Goal: Task Accomplishment & Management: Complete application form

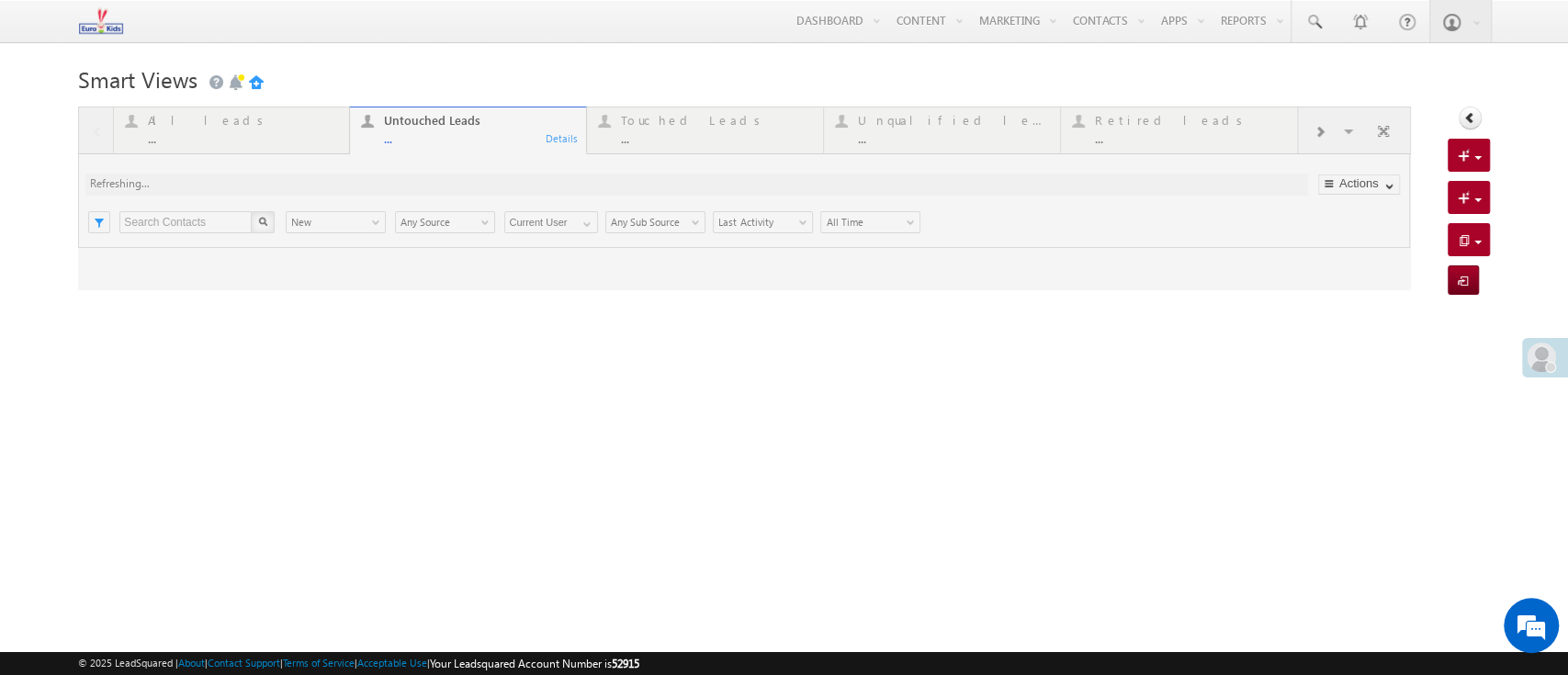
click at [862, 59] on body "Menu Helpdesk.5 helpd esk.5 @euro kidsg roup. com" at bounding box center [784, 259] width 1568 height 519
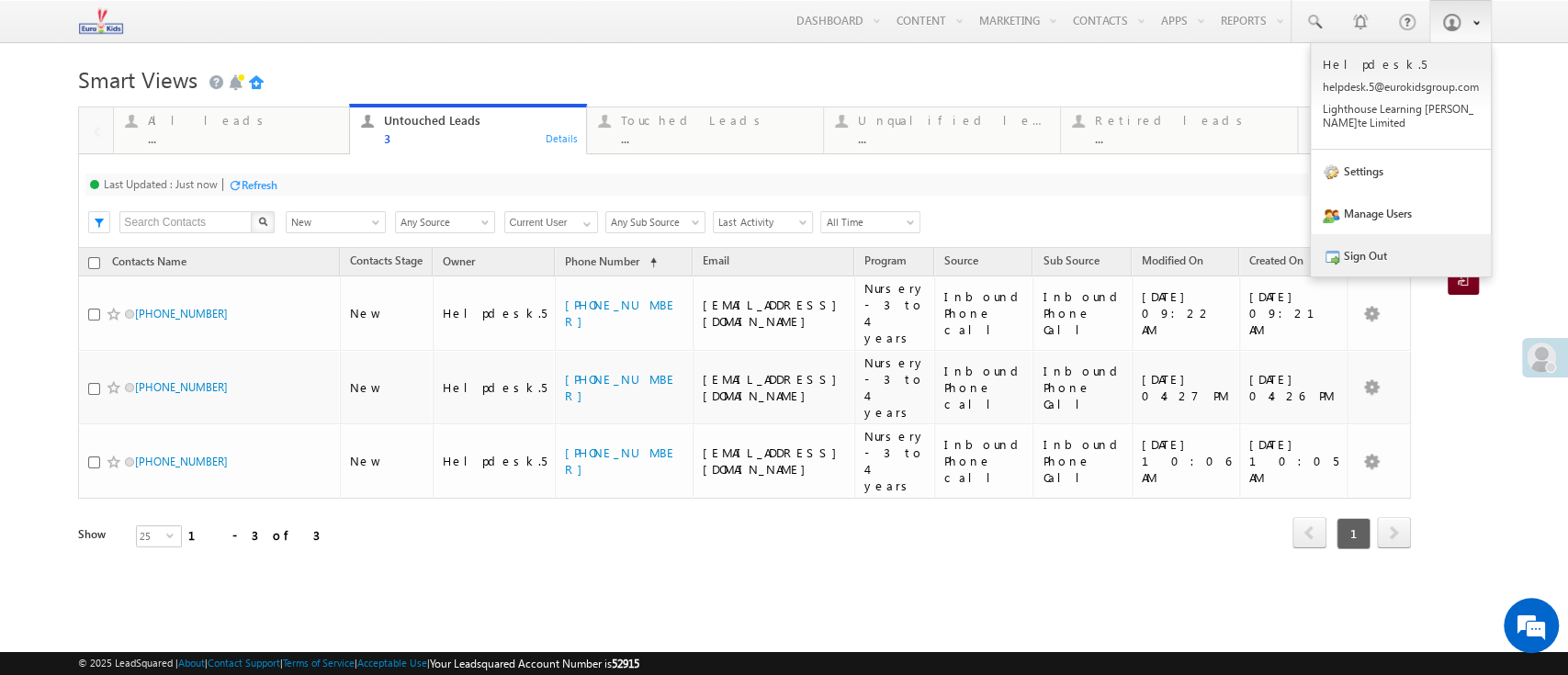
click at [1371, 267] on link "Sign Out" at bounding box center [1400, 255] width 180 height 42
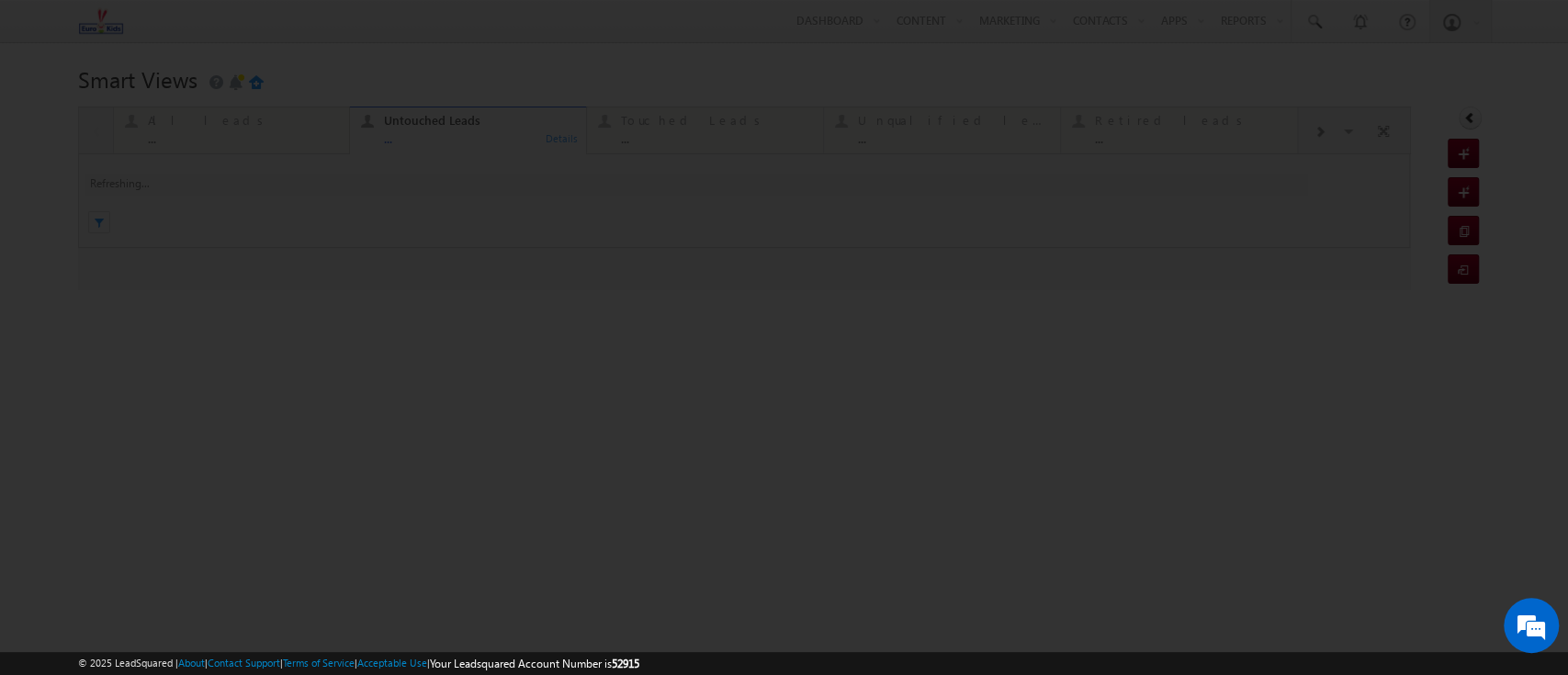
click at [597, 56] on div at bounding box center [784, 338] width 1568 height 675
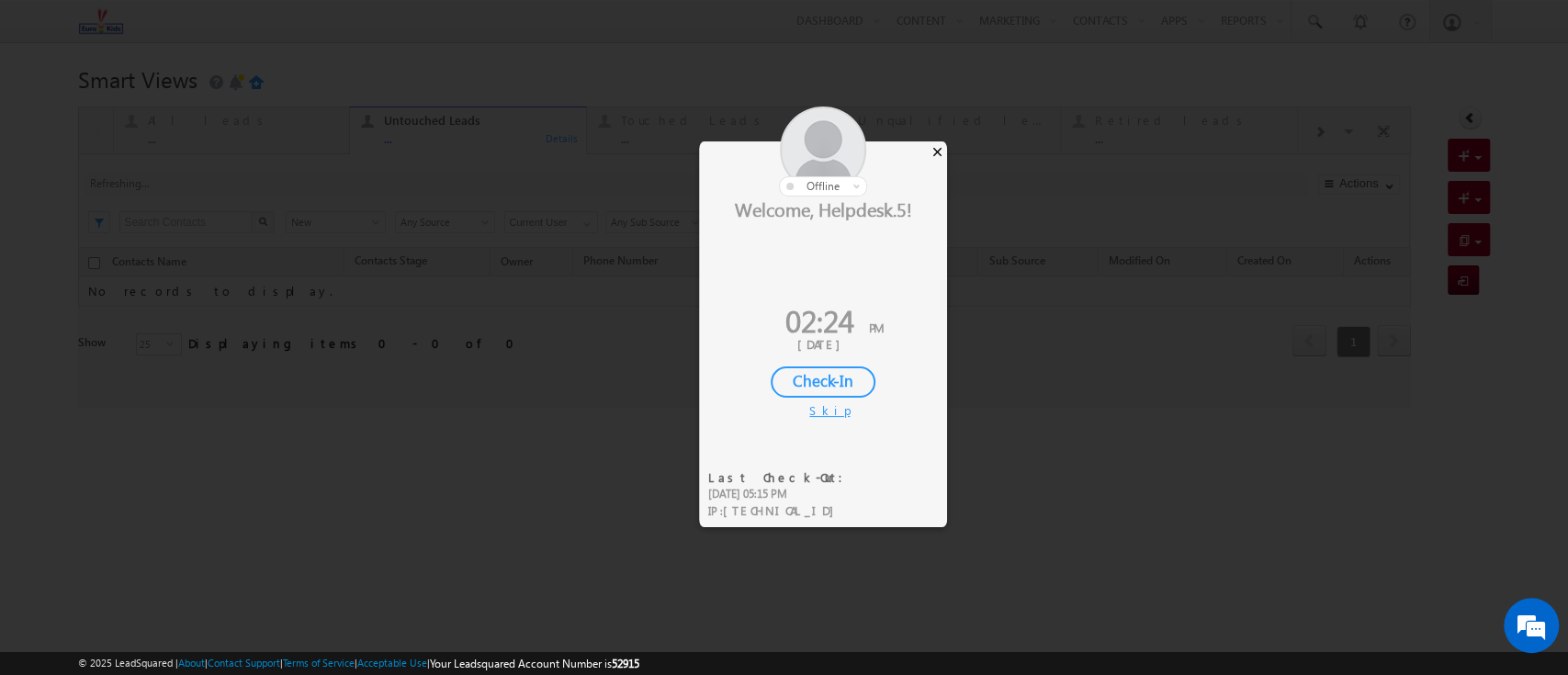
click at [936, 148] on div "×" at bounding box center [938, 151] width 19 height 20
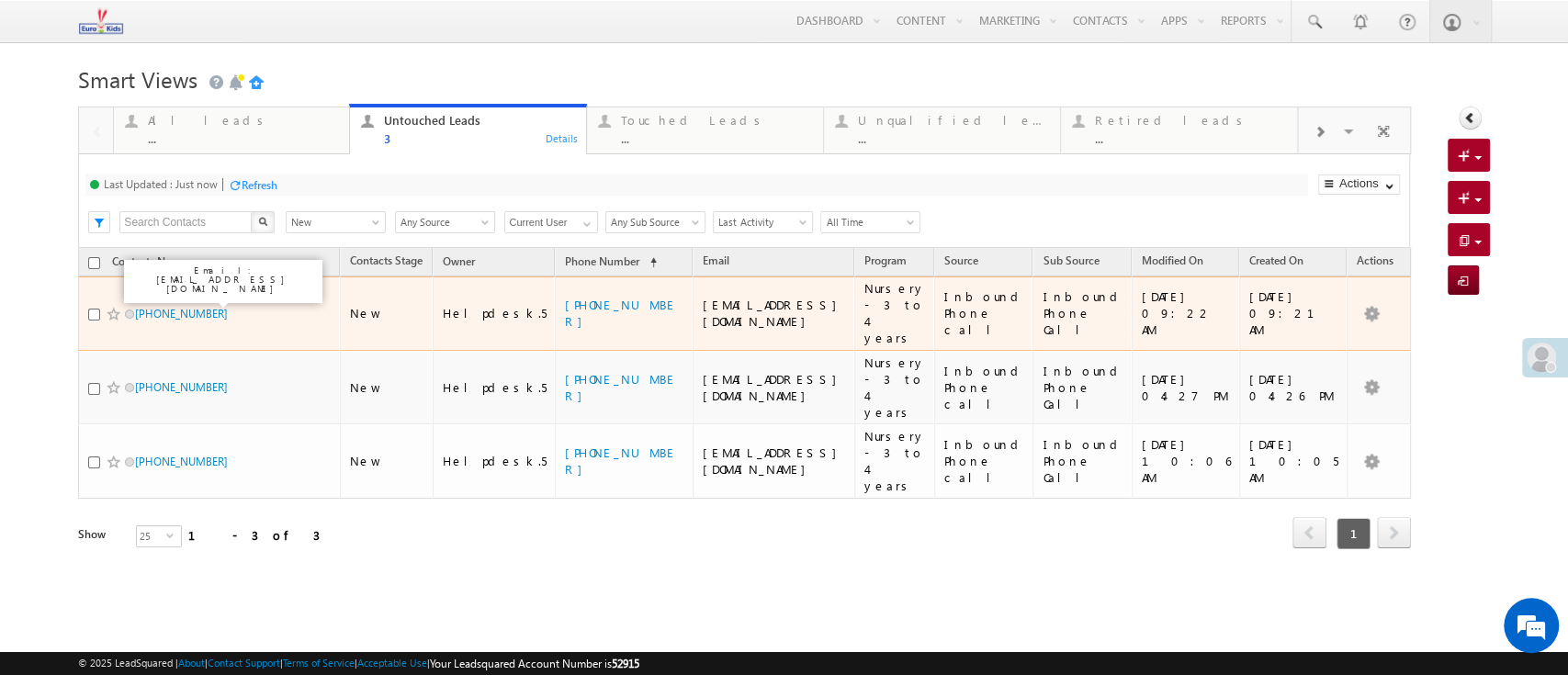
drag, startPoint x: 195, startPoint y: 296, endPoint x: 218, endPoint y: 319, distance: 32.5
click at [227, 310] on div "+91-6200283458" at bounding box center [210, 318] width 243 height 25
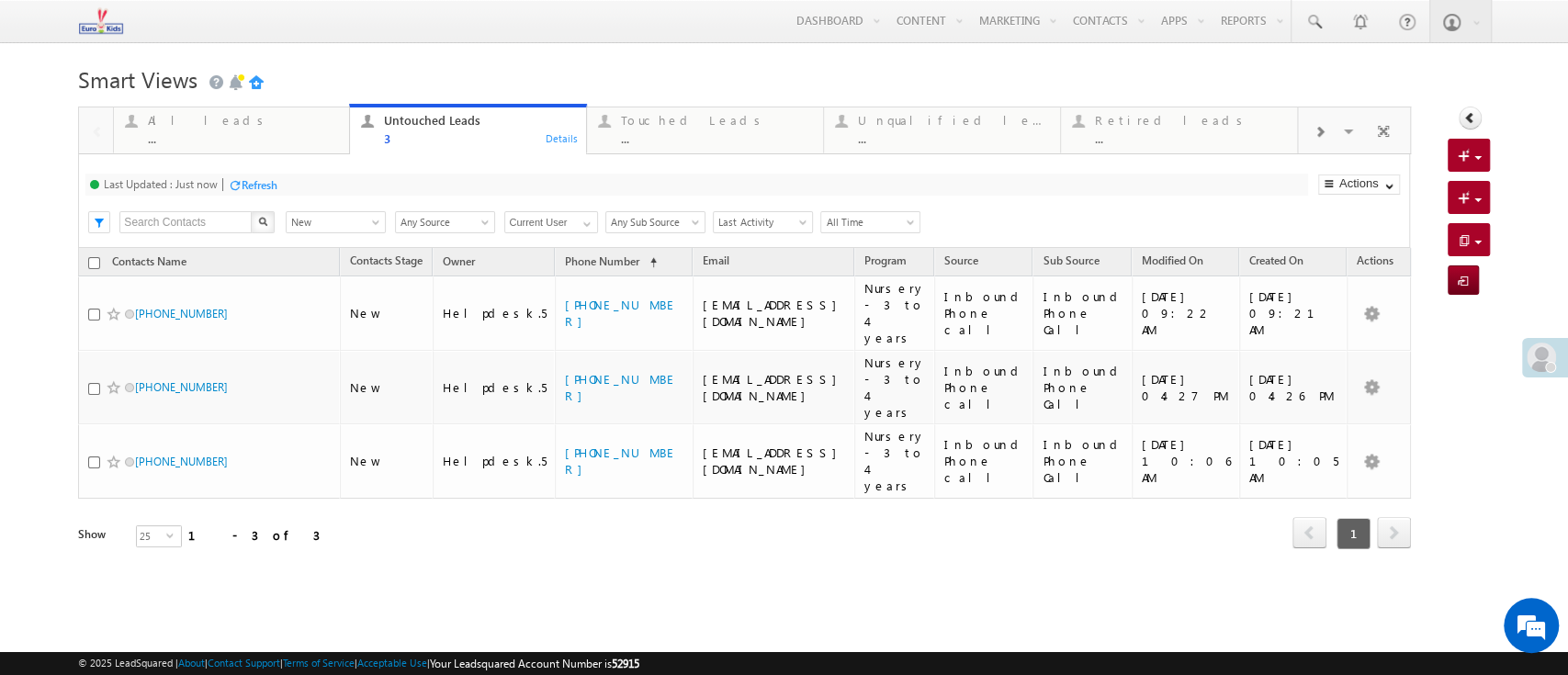
drag, startPoint x: 632, startPoint y: 549, endPoint x: 897, endPoint y: 89, distance: 530.9
click at [632, 542] on html "Menu Helpdesk.5 helpd esk.5 @euro kidsg roup. com house Learn ing Priva" at bounding box center [784, 322] width 1568 height 646
drag, startPoint x: 315, startPoint y: 195, endPoint x: 335, endPoint y: 189, distance: 20.9
click at [316, 193] on div "Refresh" at bounding box center [321, 184] width 50 height 18
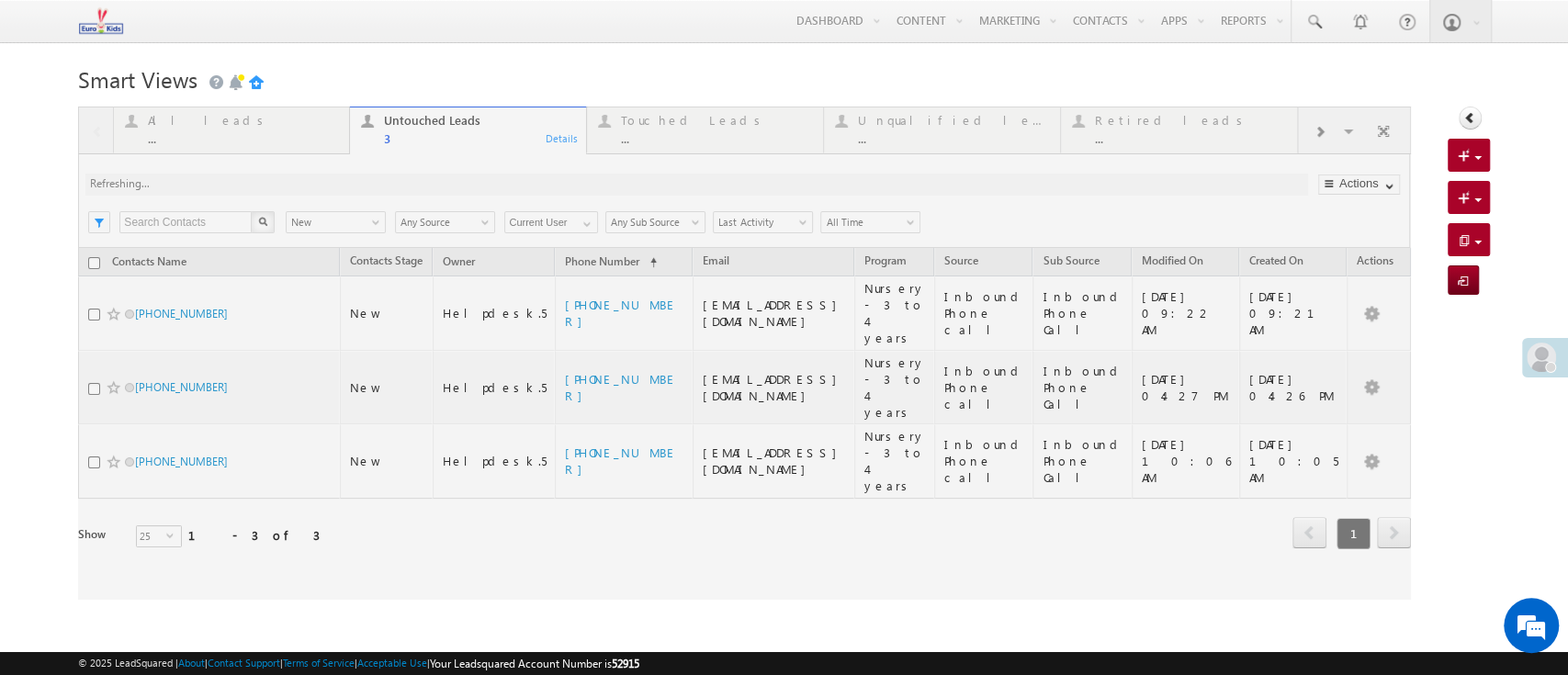
click at [433, 82] on h1 "Smart Views Getting Started" at bounding box center [783, 77] width 1411 height 36
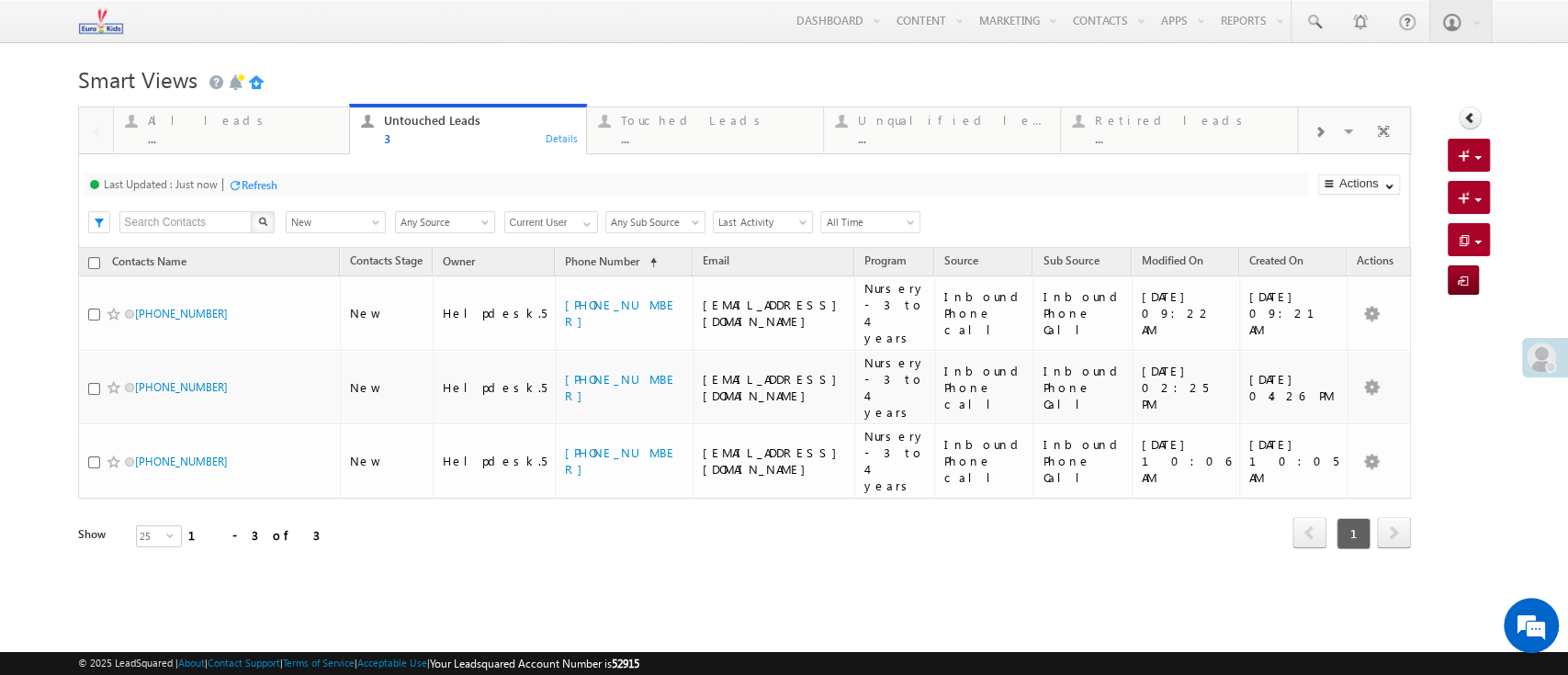
click at [529, 517] on div "Smart Views Getting Started Quick Add Contacts Activity Form Activity Form All …" at bounding box center [783, 329] width 1411 height 540
drag, startPoint x: 309, startPoint y: 189, endPoint x: 456, endPoint y: 107, distance: 168.3
click at [310, 189] on div at bounding box center [303, 185] width 14 height 14
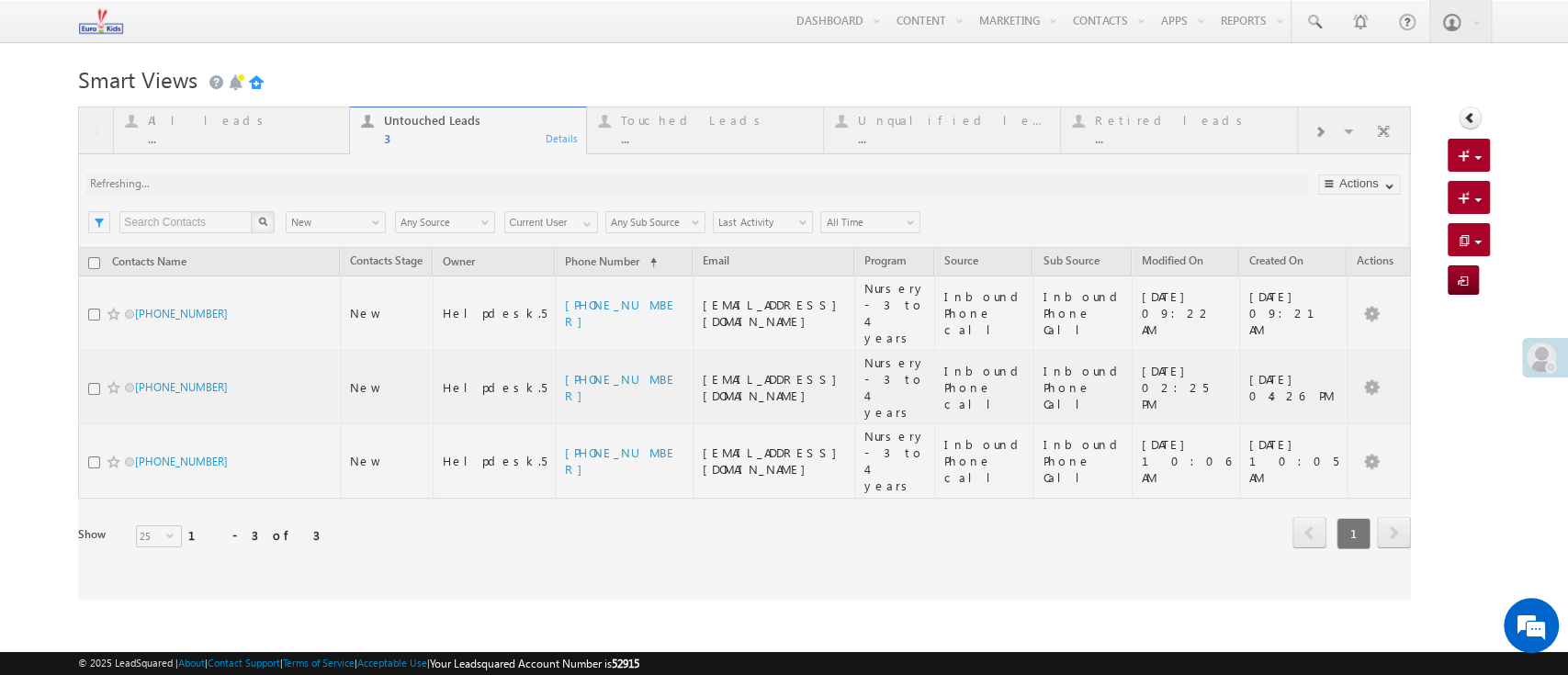
click at [511, 49] on body "Menu Helpdesk.5 helpd esk.5 @euro kidsg roup. com" at bounding box center [784, 300] width 1568 height 601
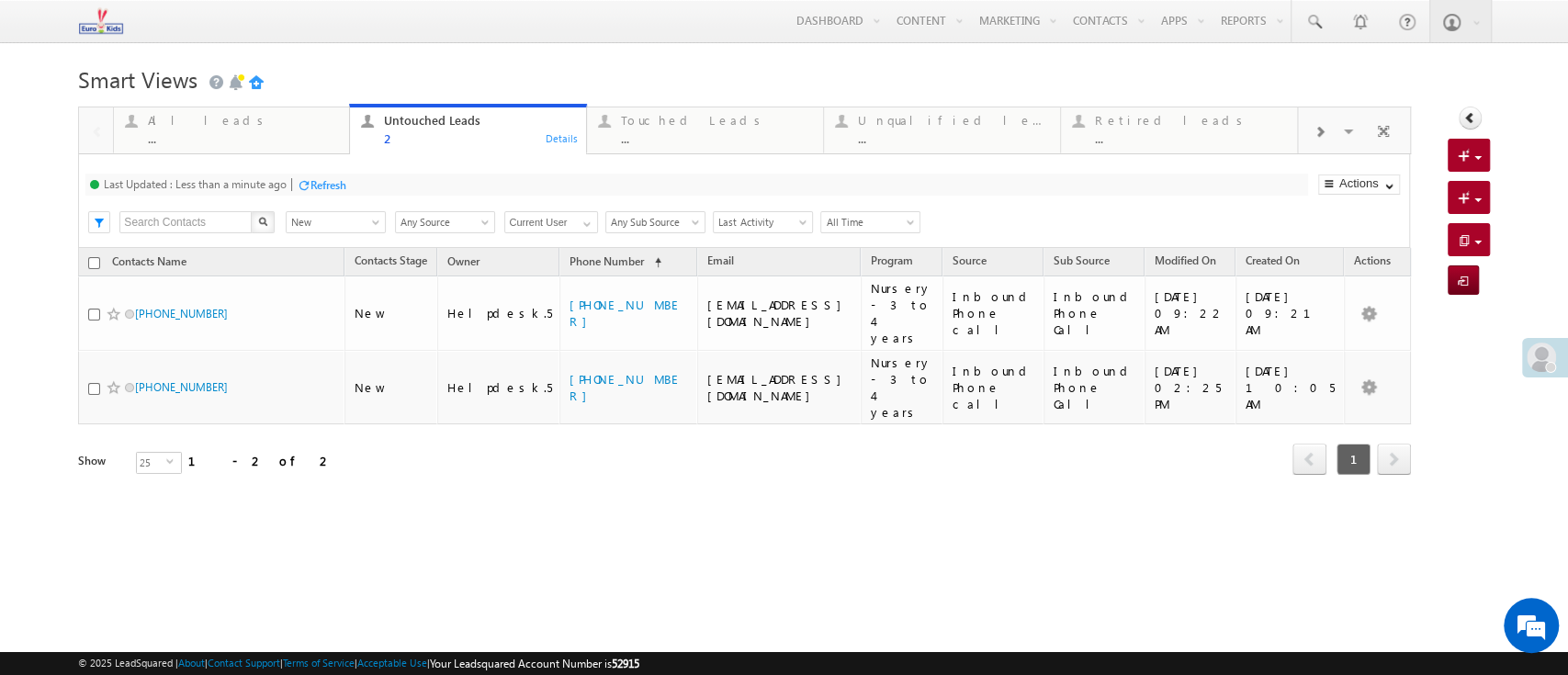
click at [323, 187] on div "Refresh" at bounding box center [328, 185] width 36 height 14
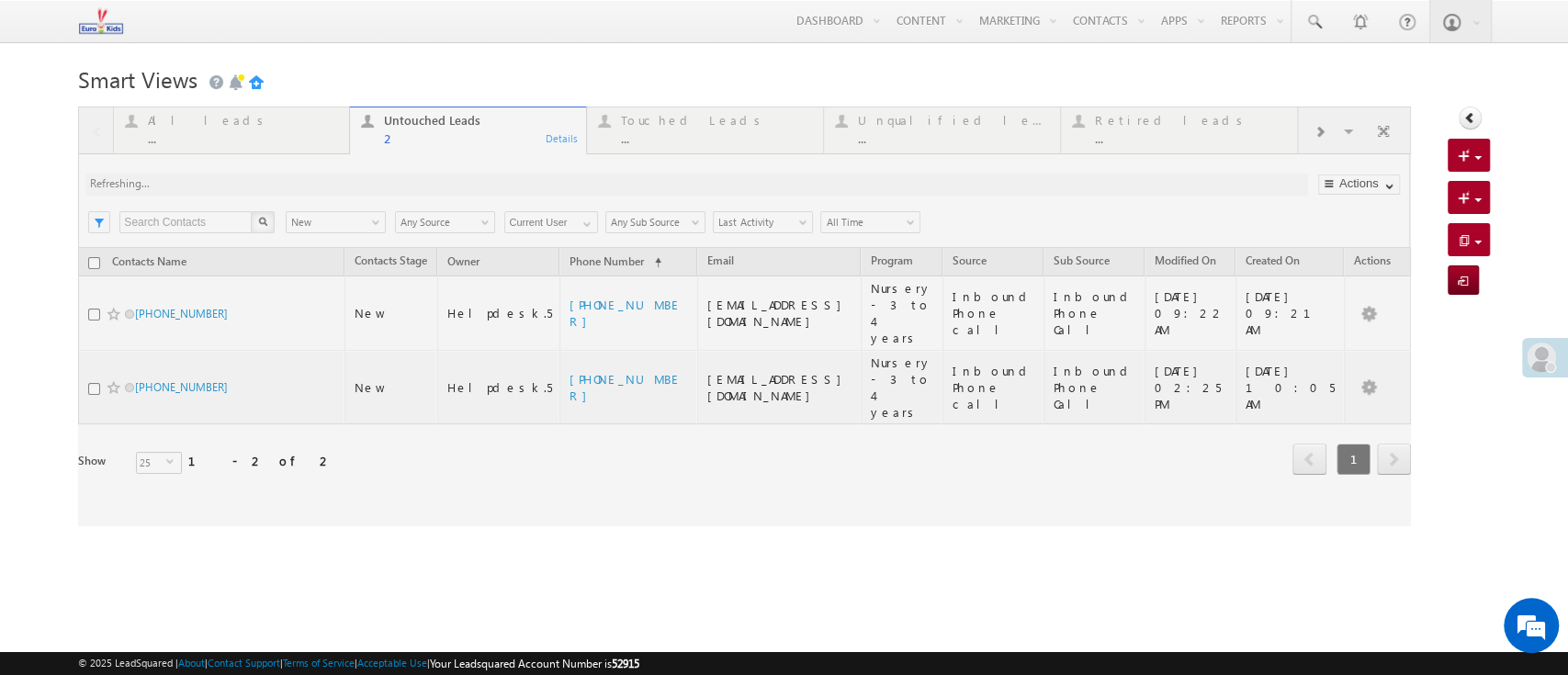
click at [532, 447] on div at bounding box center [743, 316] width 1331 height 420
click at [720, 442] on div "Smart Views Getting Started Quick Add Contacts Activity Form Activity Form All …" at bounding box center [783, 292] width 1411 height 467
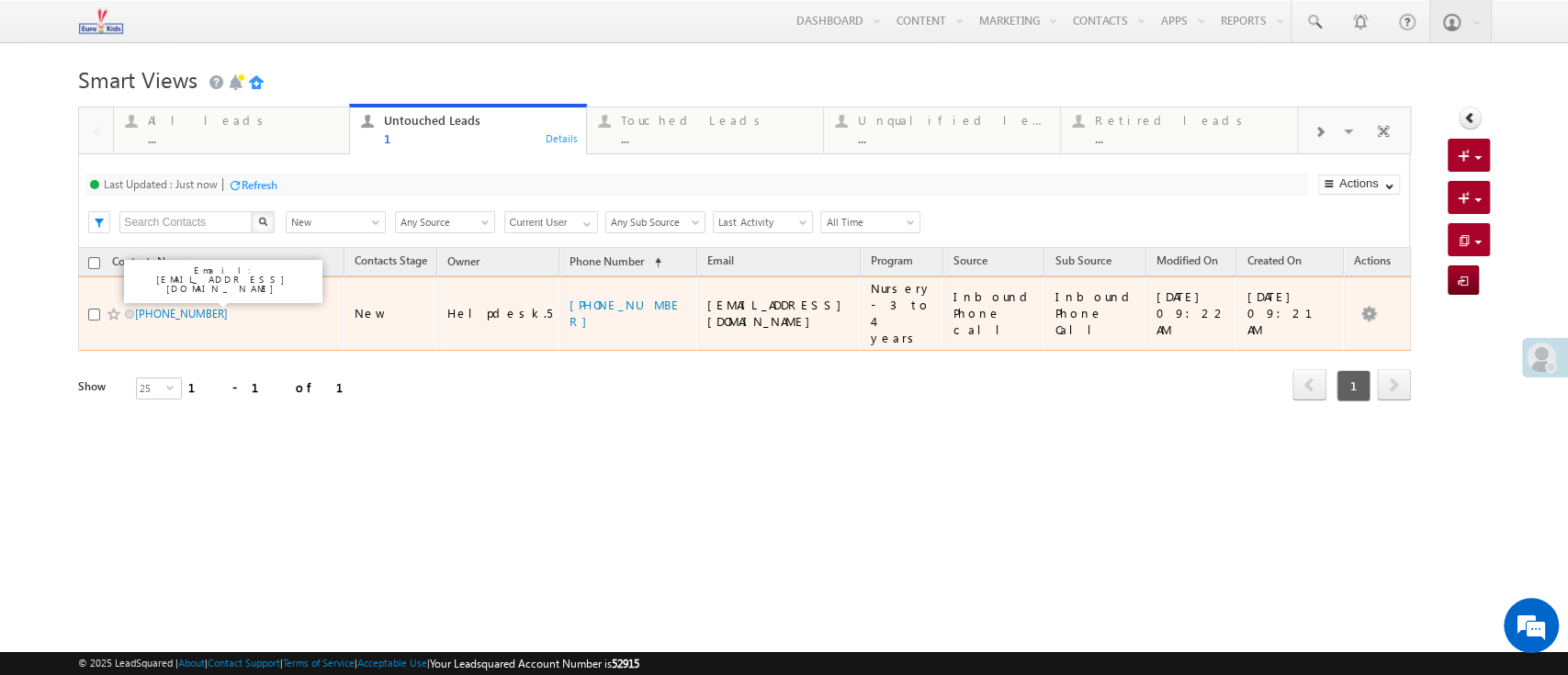
drag, startPoint x: 195, startPoint y: 294, endPoint x: 236, endPoint y: 309, distance: 43.7
click at [236, 309] on div "+91-6200283458" at bounding box center [212, 318] width 248 height 25
drag, startPoint x: 186, startPoint y: 307, endPoint x: 170, endPoint y: 299, distance: 17.9
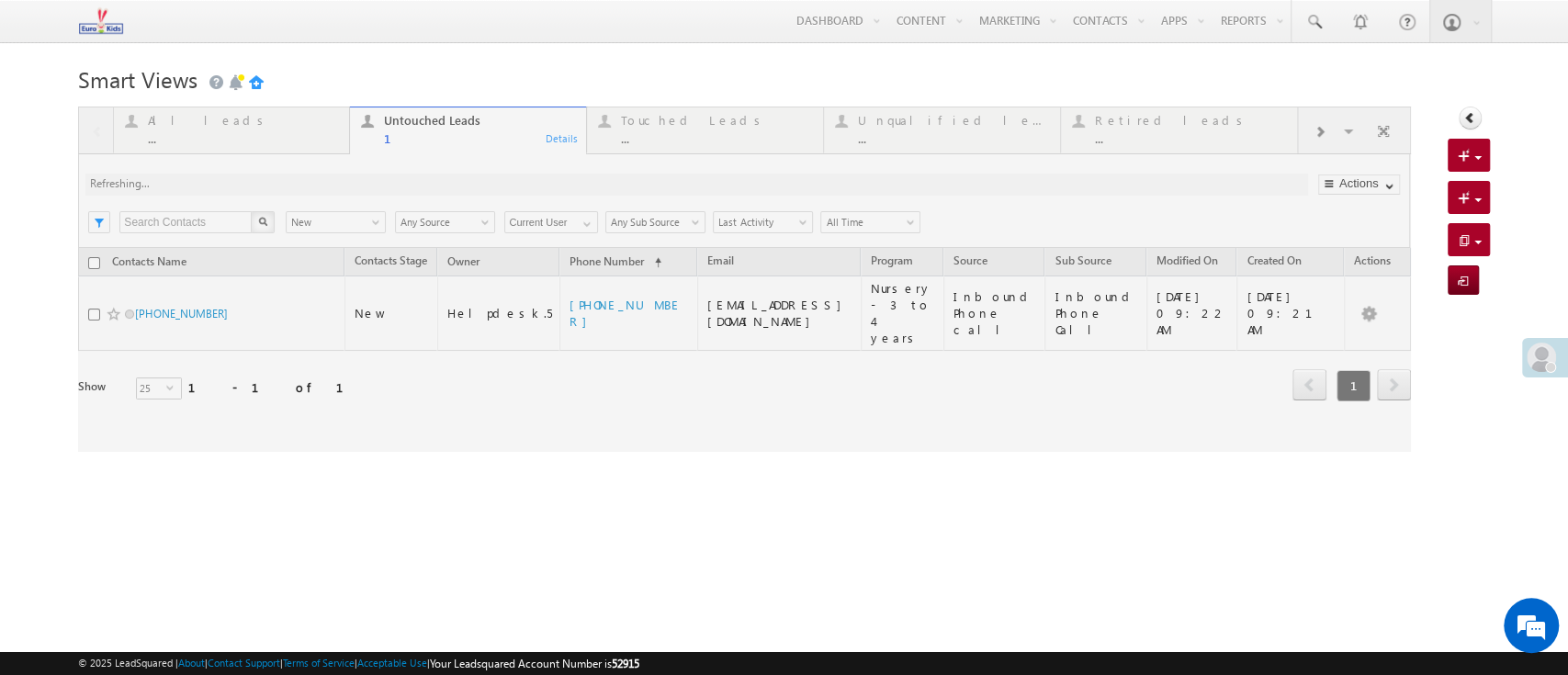
click at [711, 68] on h1 "Smart Views Getting Started" at bounding box center [783, 77] width 1411 height 36
click at [394, 55] on body "Menu Helpdesk.5 helpd esk.5 @euro kidsg roup. com" at bounding box center [784, 259] width 1568 height 519
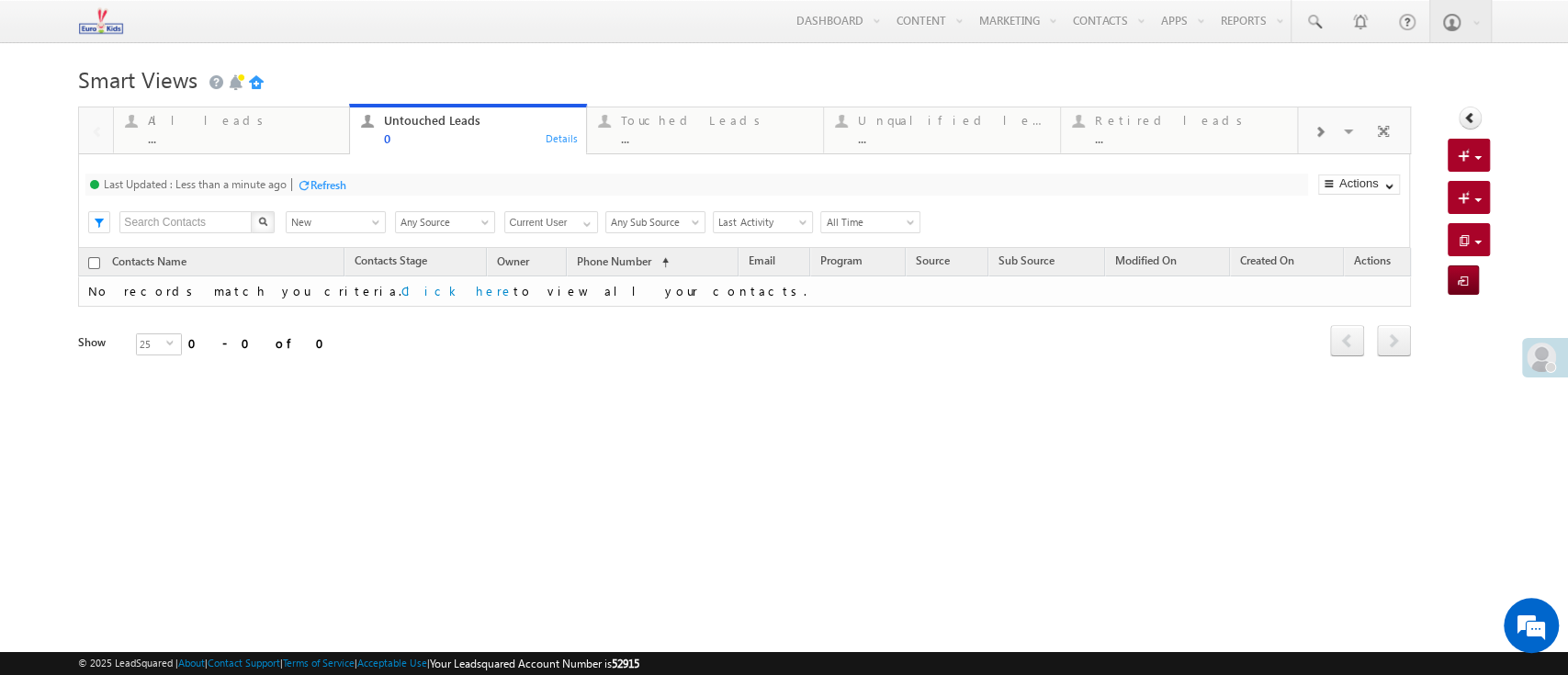
drag, startPoint x: 793, startPoint y: 548, endPoint x: 772, endPoint y: 492, distance: 59.8
click at [794, 549] on html "Menu Helpdesk.5 helpd esk.5 @euro kidsg roup. com house Learn ing Priva" at bounding box center [784, 283] width 1568 height 566
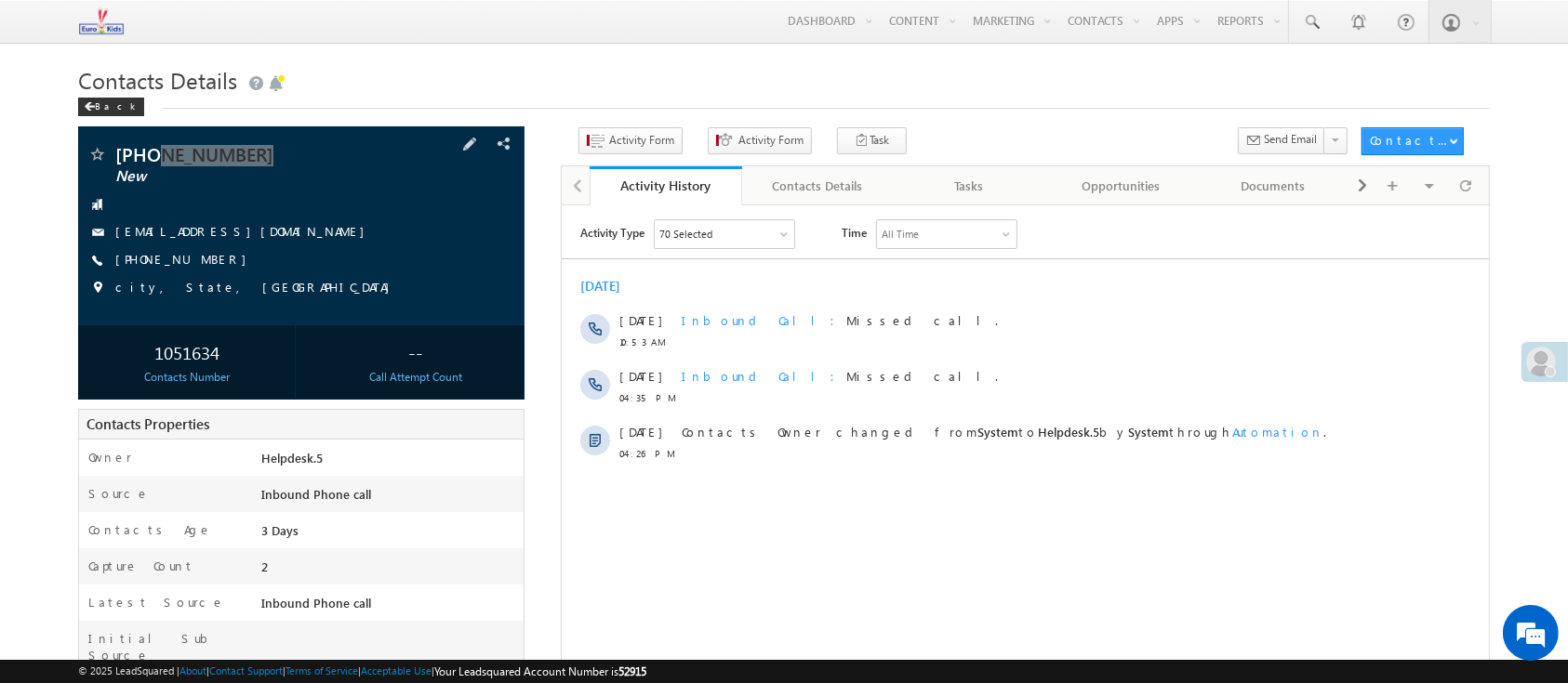
drag, startPoint x: 276, startPoint y: 155, endPoint x: 157, endPoint y: 155, distance: 119.0
click at [157, 155] on span "[PHONE_NUMBER]" at bounding box center [254, 154] width 278 height 18
click at [952, 152] on div "Activity Activity Form Activity Form Task" at bounding box center [956, 145] width 790 height 34
click at [625, 159] on span "Activity Form" at bounding box center [633, 145] width 112 height 34
click at [641, 153] on button "Activity Form" at bounding box center [629, 141] width 104 height 27
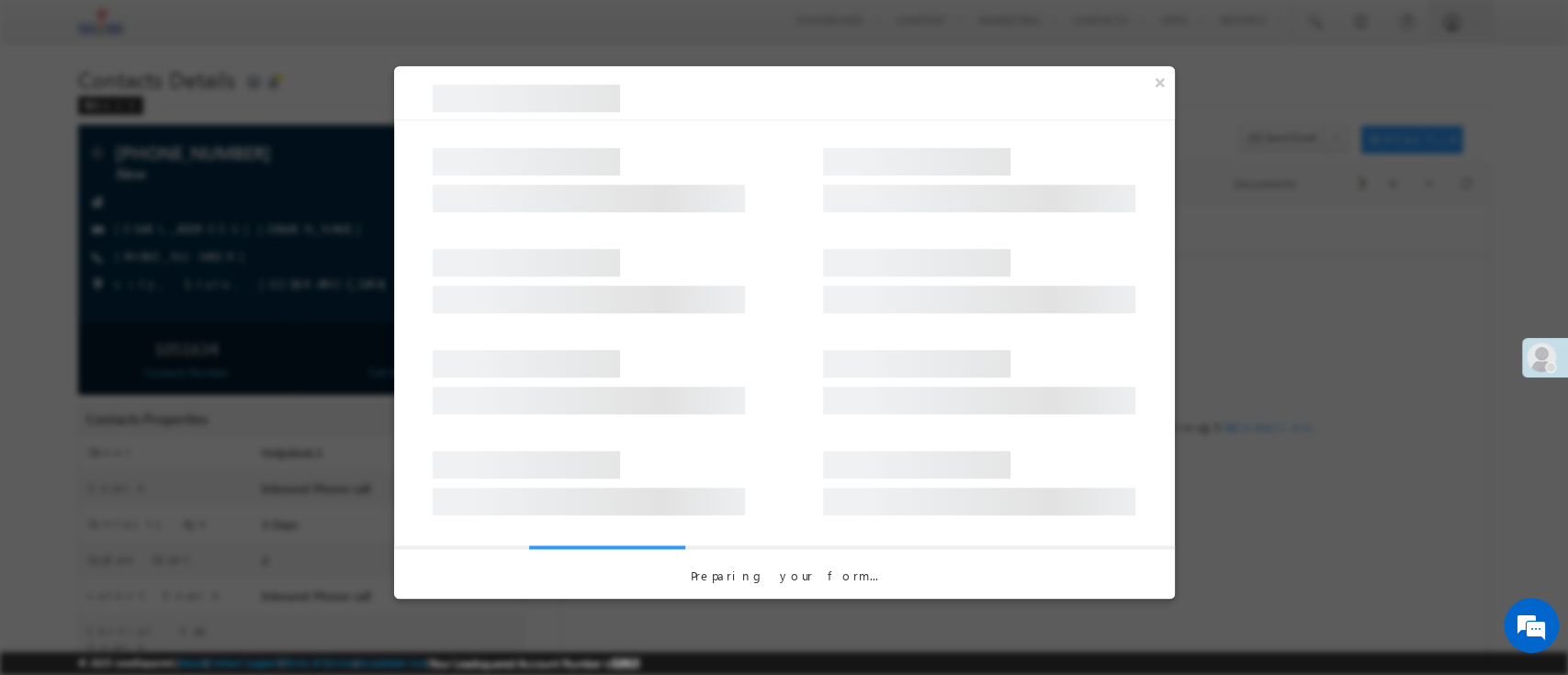
click at [1460, 77] on div at bounding box center [784, 338] width 1568 height 675
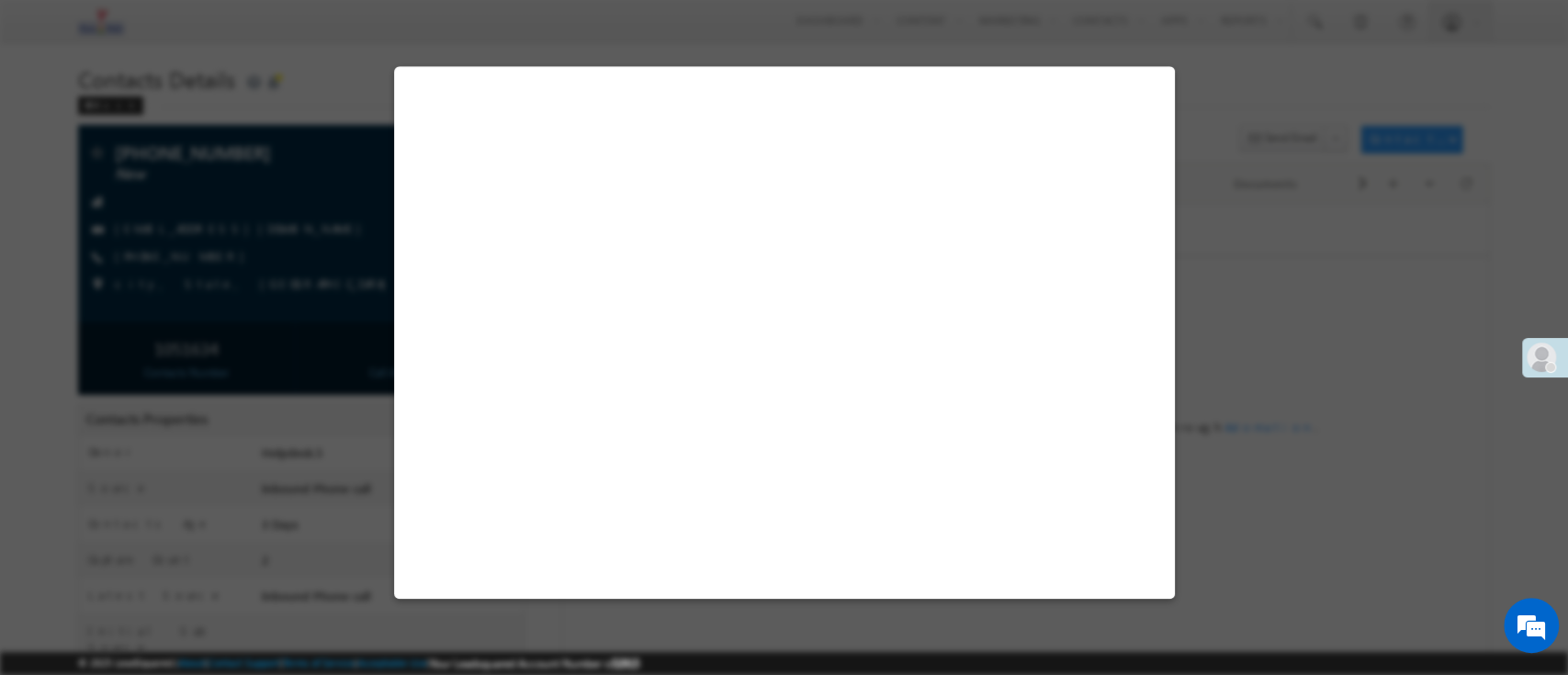
select select "Admissions"
select select "Inbound Phone call"
select select "Inbound Phone Call"
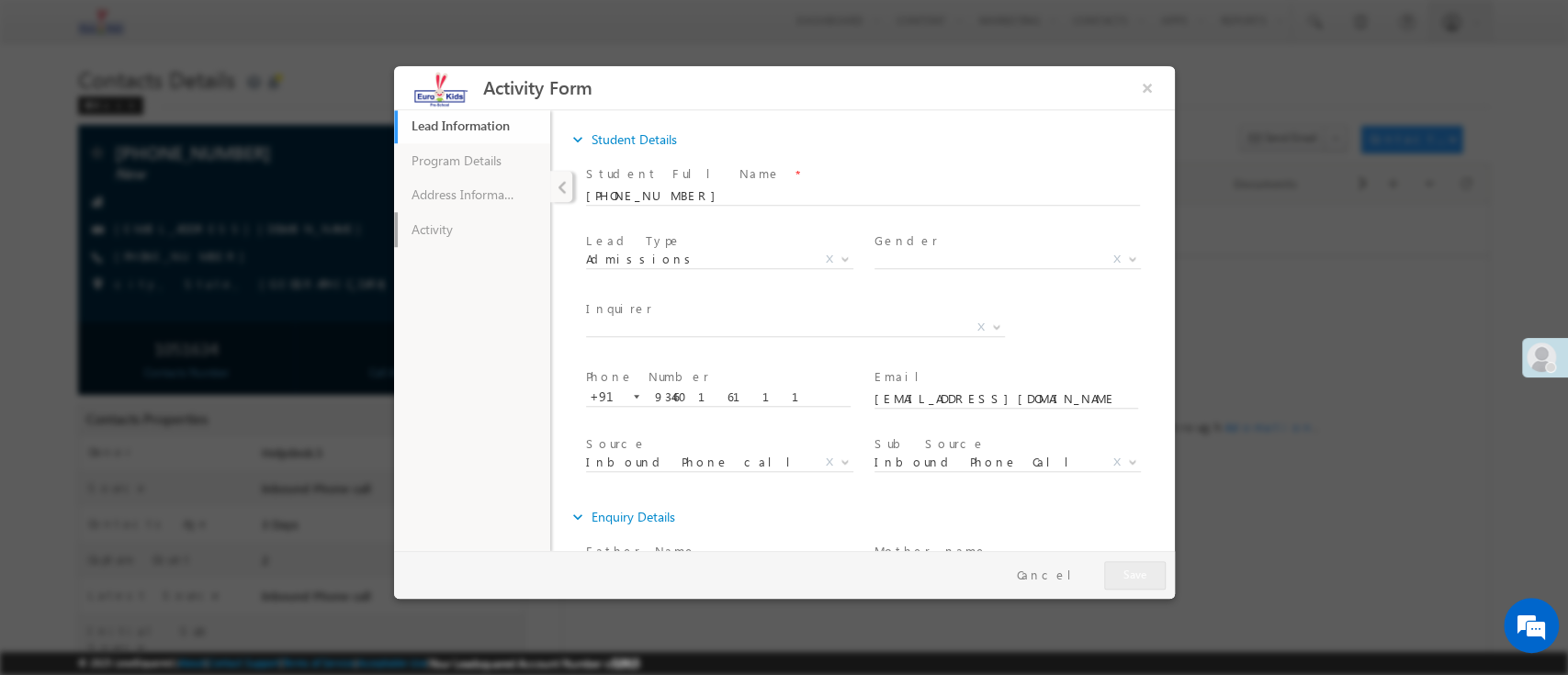
click at [493, 235] on link "Activity" at bounding box center [471, 228] width 156 height 35
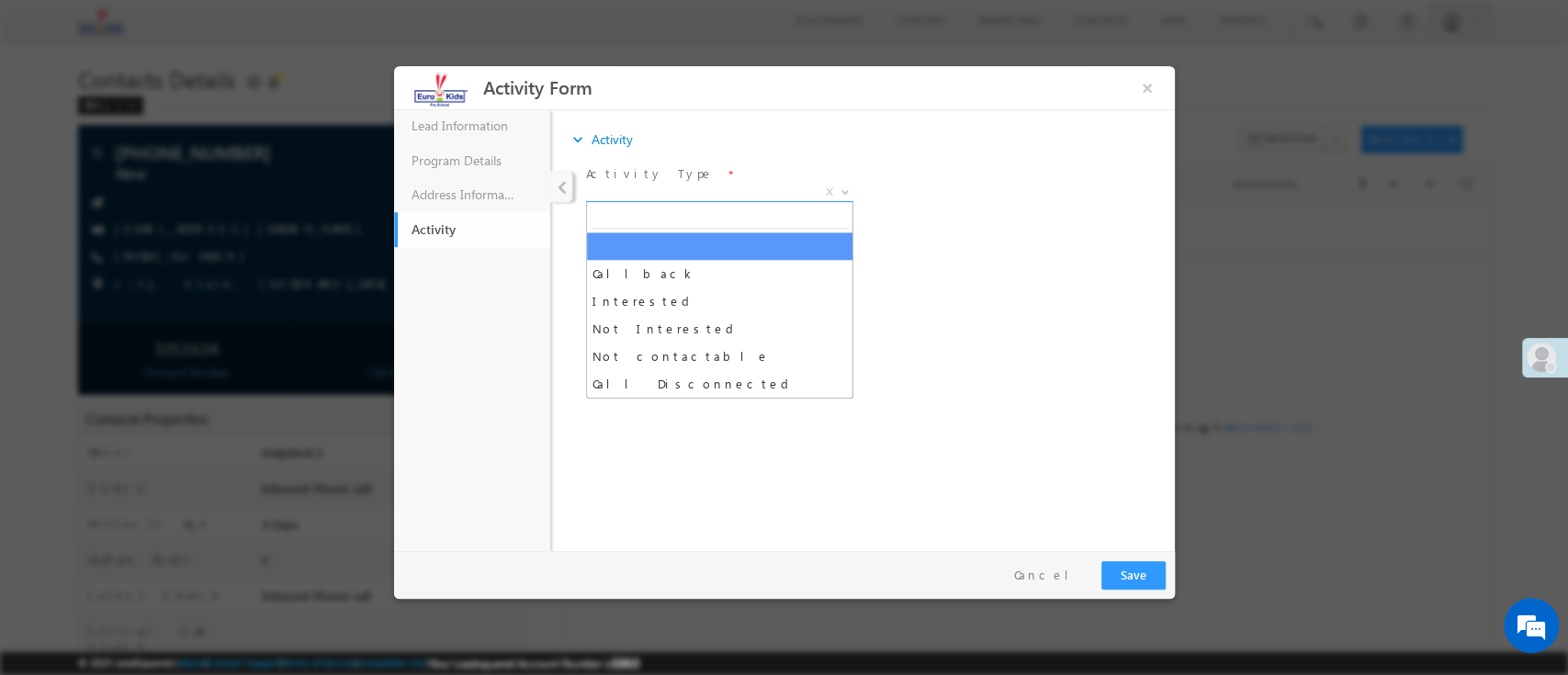
drag, startPoint x: 662, startPoint y: 190, endPoint x: 699, endPoint y: 221, distance: 48.3
click at [664, 192] on span "X" at bounding box center [719, 191] width 268 height 18
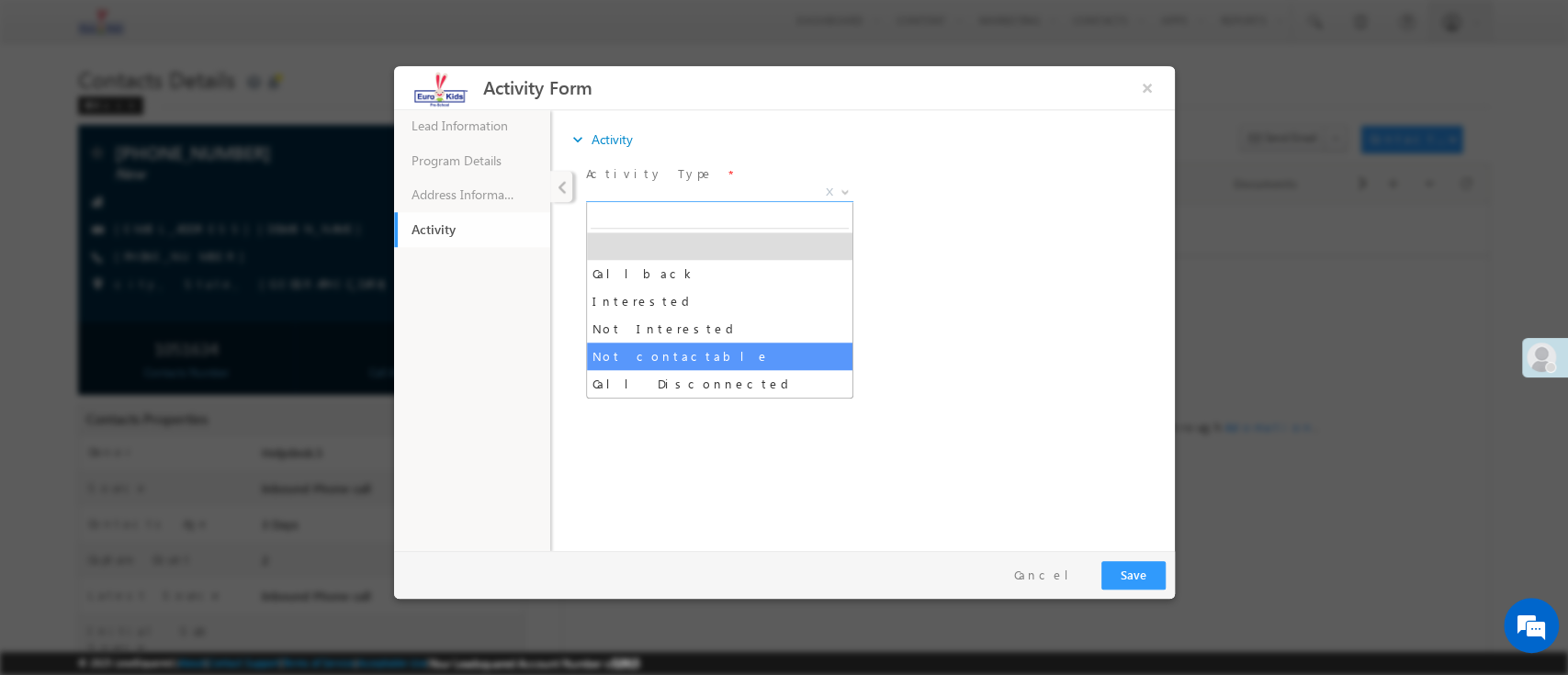
drag, startPoint x: 691, startPoint y: 354, endPoint x: 877, endPoint y: 384, distance: 188.4
select select "Not contactable"
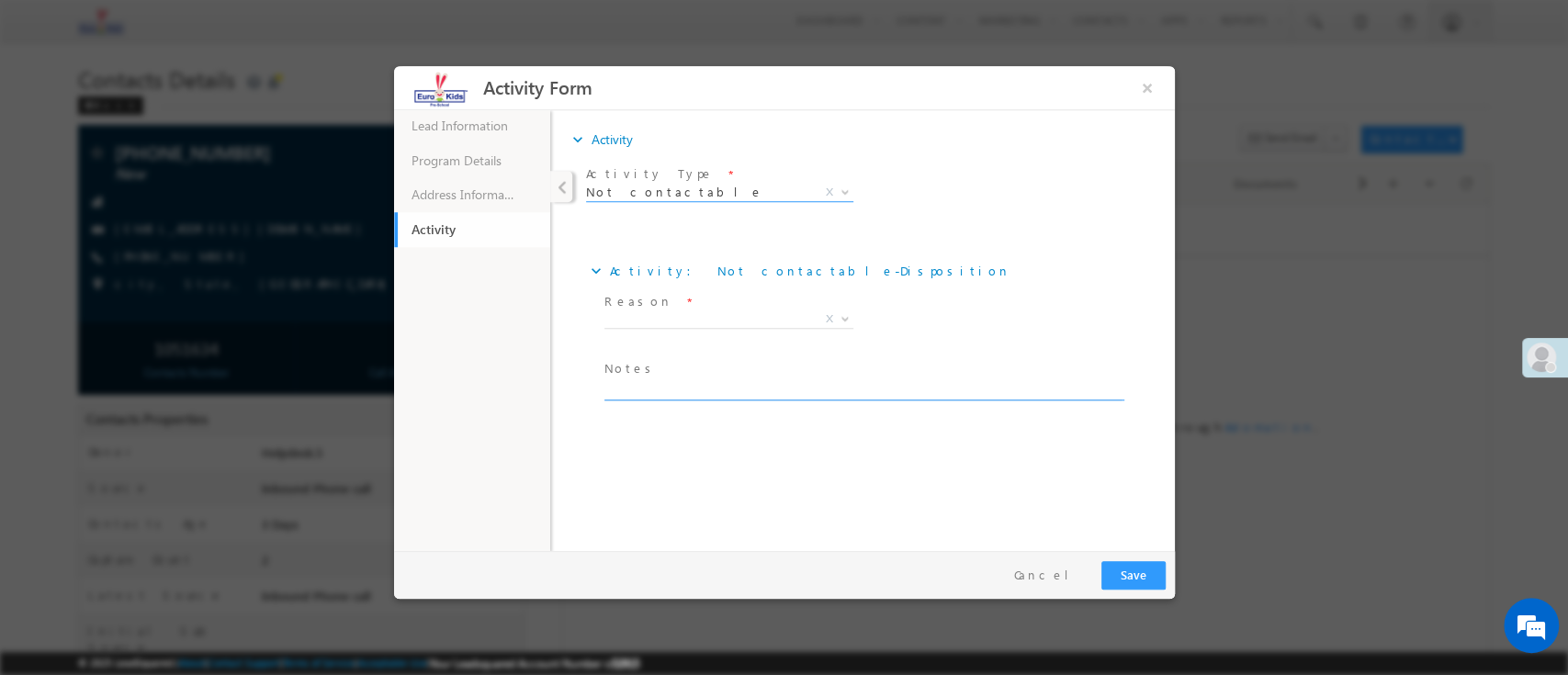
click at [877, 384] on textarea at bounding box center [861, 389] width 517 height 21
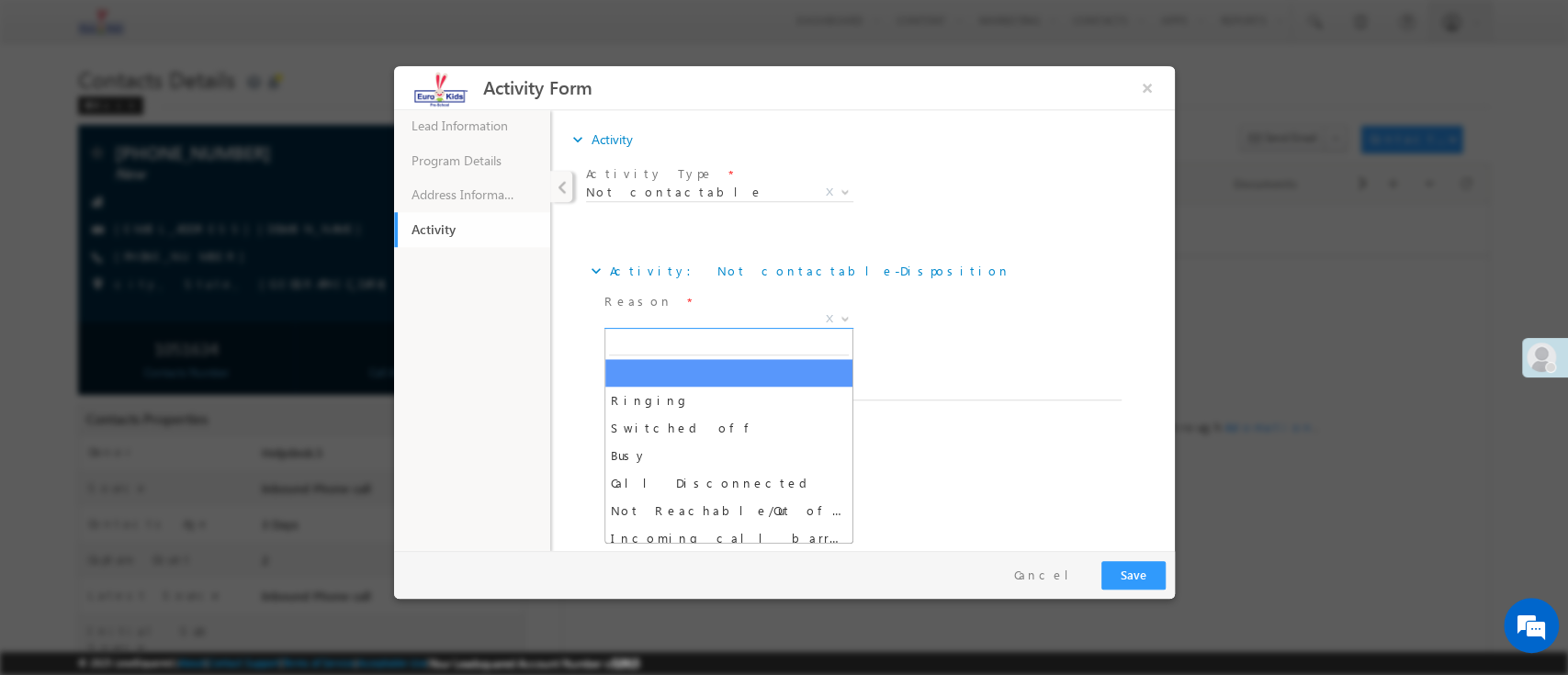
click at [762, 325] on span "X" at bounding box center [727, 319] width 249 height 18
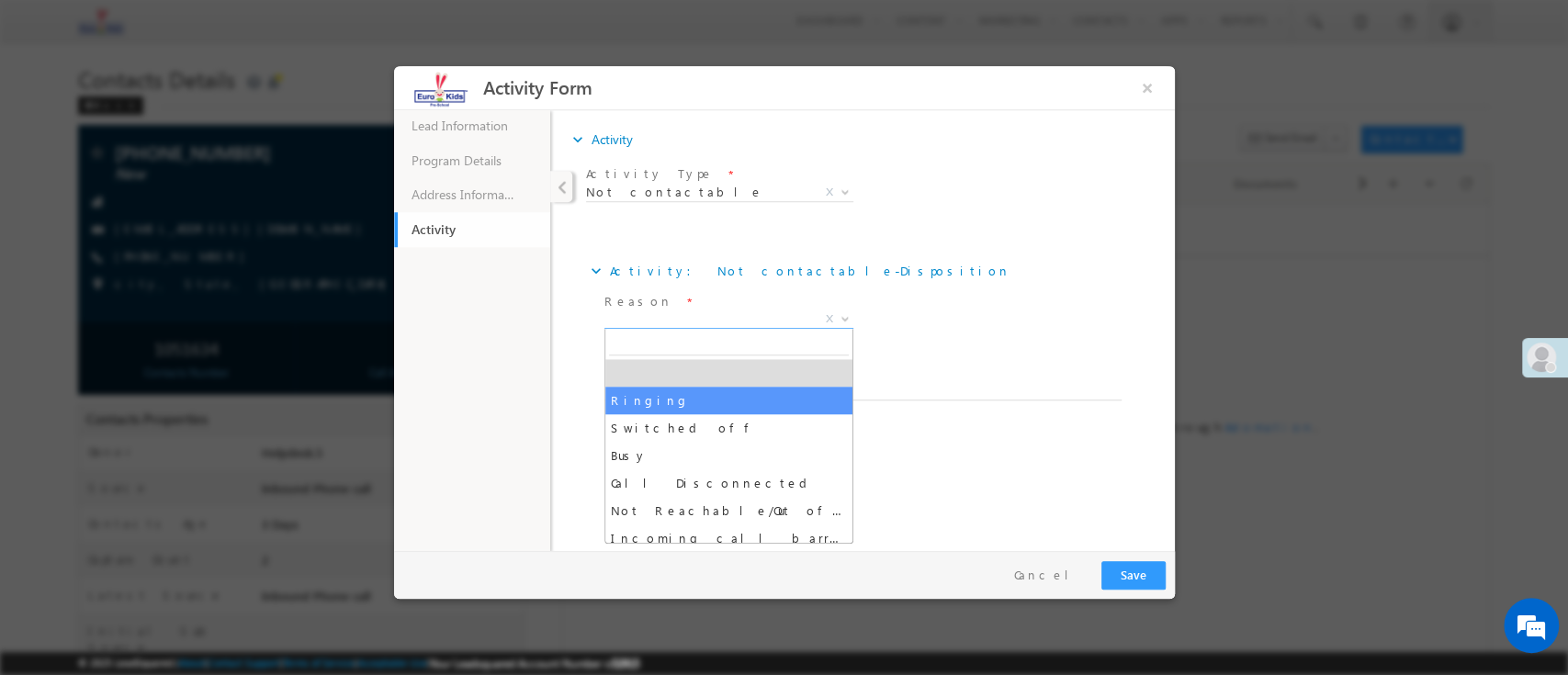
drag, startPoint x: 747, startPoint y: 385, endPoint x: 858, endPoint y: 379, distance: 111.2
select select "Ringing"
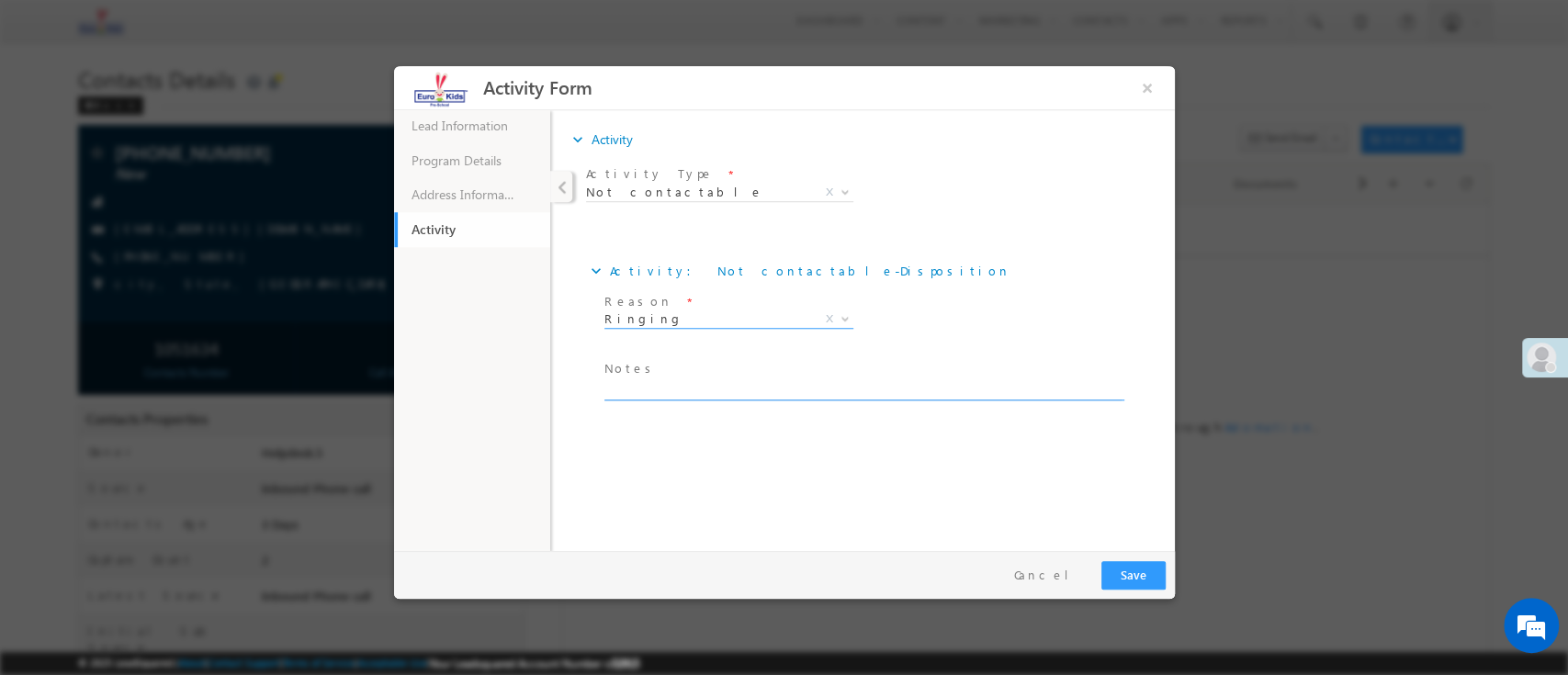
click at [901, 376] on span "Notes *" at bounding box center [857, 368] width 507 height 20
click at [1133, 583] on button "Save" at bounding box center [1133, 575] width 64 height 28
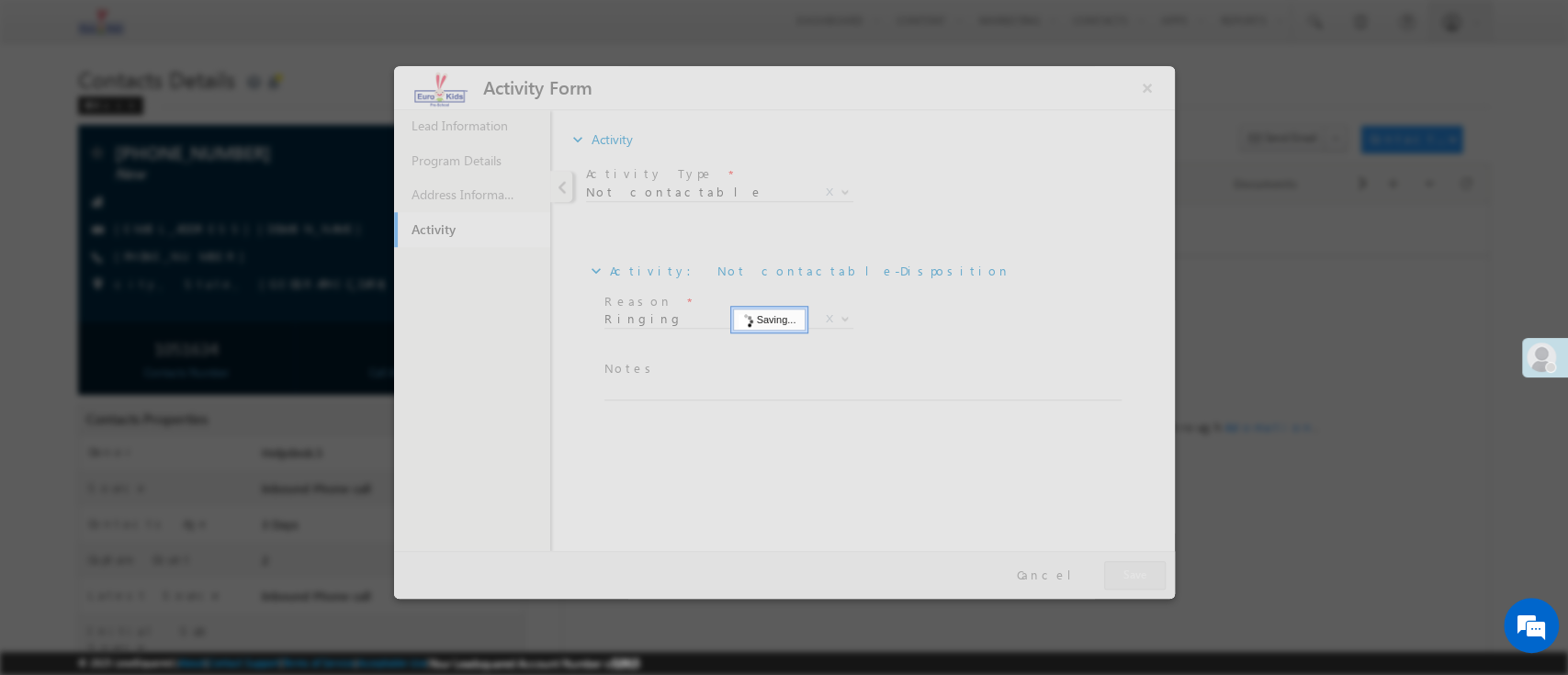
drag, startPoint x: 1133, startPoint y: 583, endPoint x: 1148, endPoint y: 580, distance: 15.3
click at [1136, 581] on div at bounding box center [783, 331] width 781 height 533
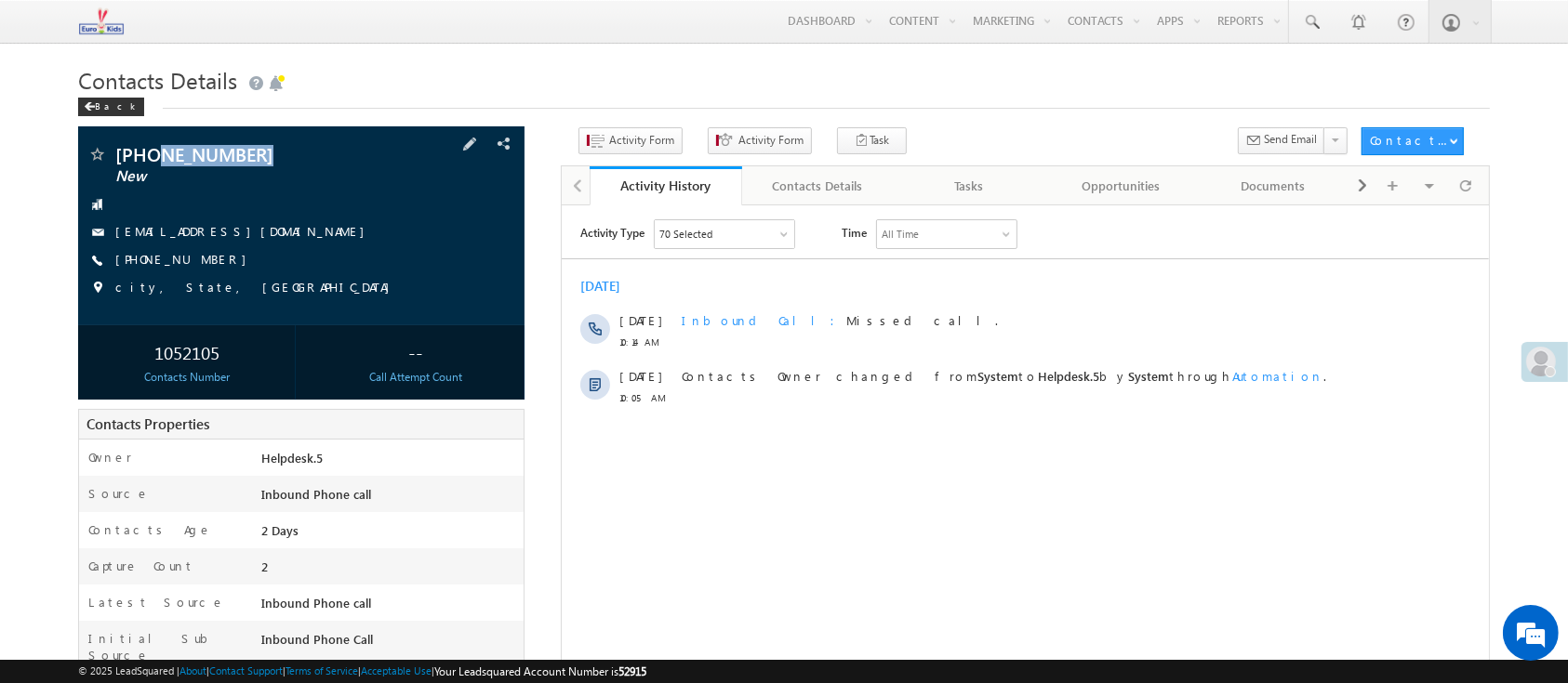
drag, startPoint x: 280, startPoint y: 153, endPoint x: 158, endPoint y: 155, distance: 122.0
click at [158, 155] on span "[PHONE_NUMBER]" at bounding box center [254, 154] width 278 height 18
click at [712, 65] on h1 "Contacts Details" at bounding box center [783, 78] width 1411 height 36
drag, startPoint x: 663, startPoint y: 62, endPoint x: 656, endPoint y: 133, distance: 71.3
click at [663, 62] on h1 "Contacts Details" at bounding box center [783, 78] width 1411 height 36
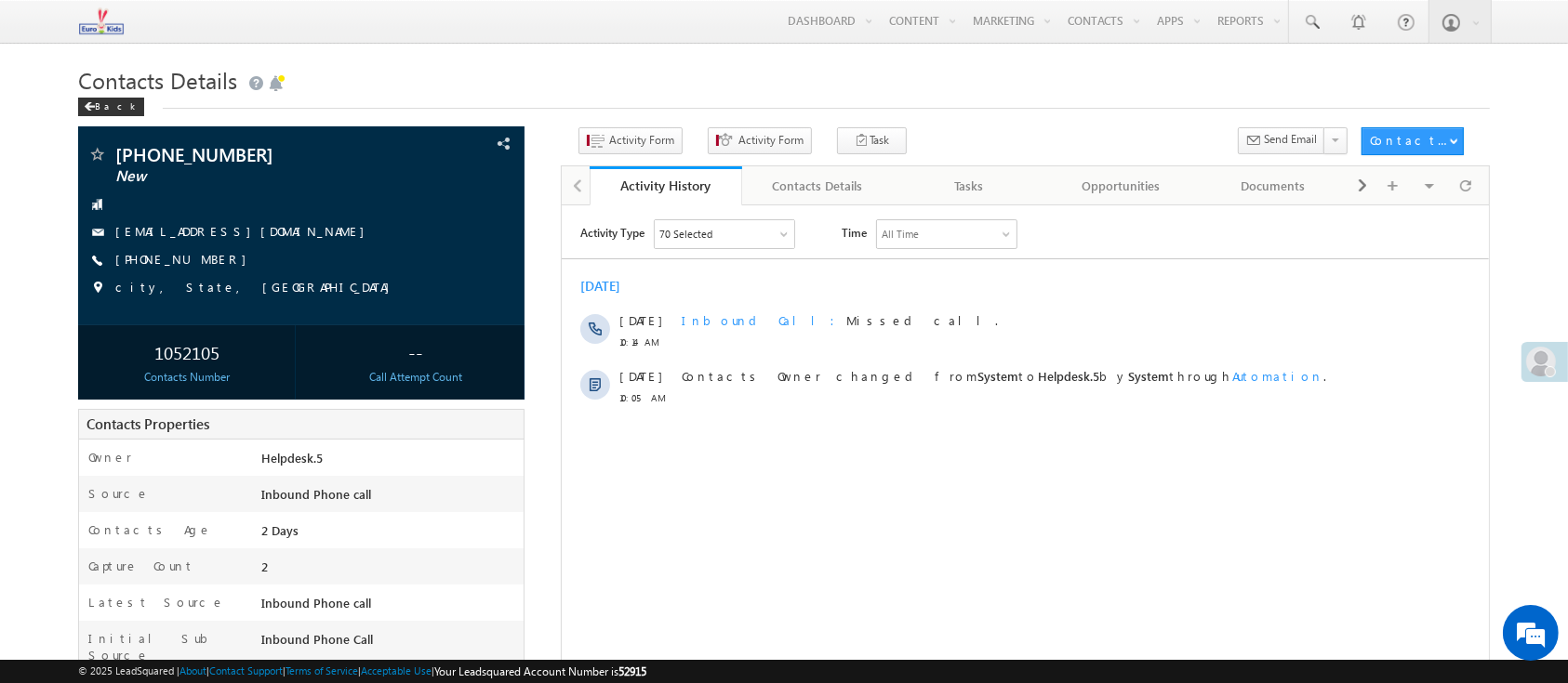
click at [632, 124] on div "Activity Form" at bounding box center [652, 108] width 148 height 33
click at [640, 133] on span "Activity Form" at bounding box center [642, 140] width 65 height 17
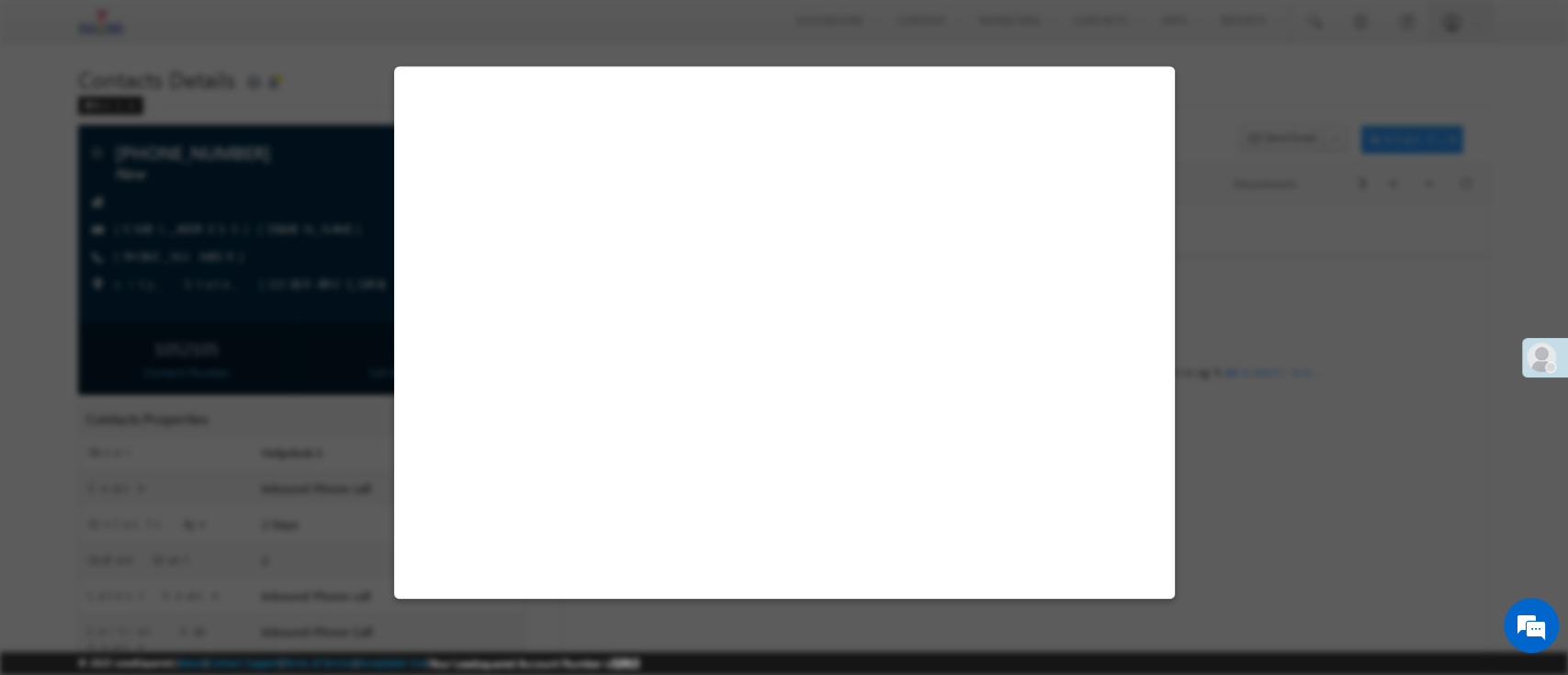
select select "Admissions"
select select "Inbound Phone call"
select select "Inbound Phone Call"
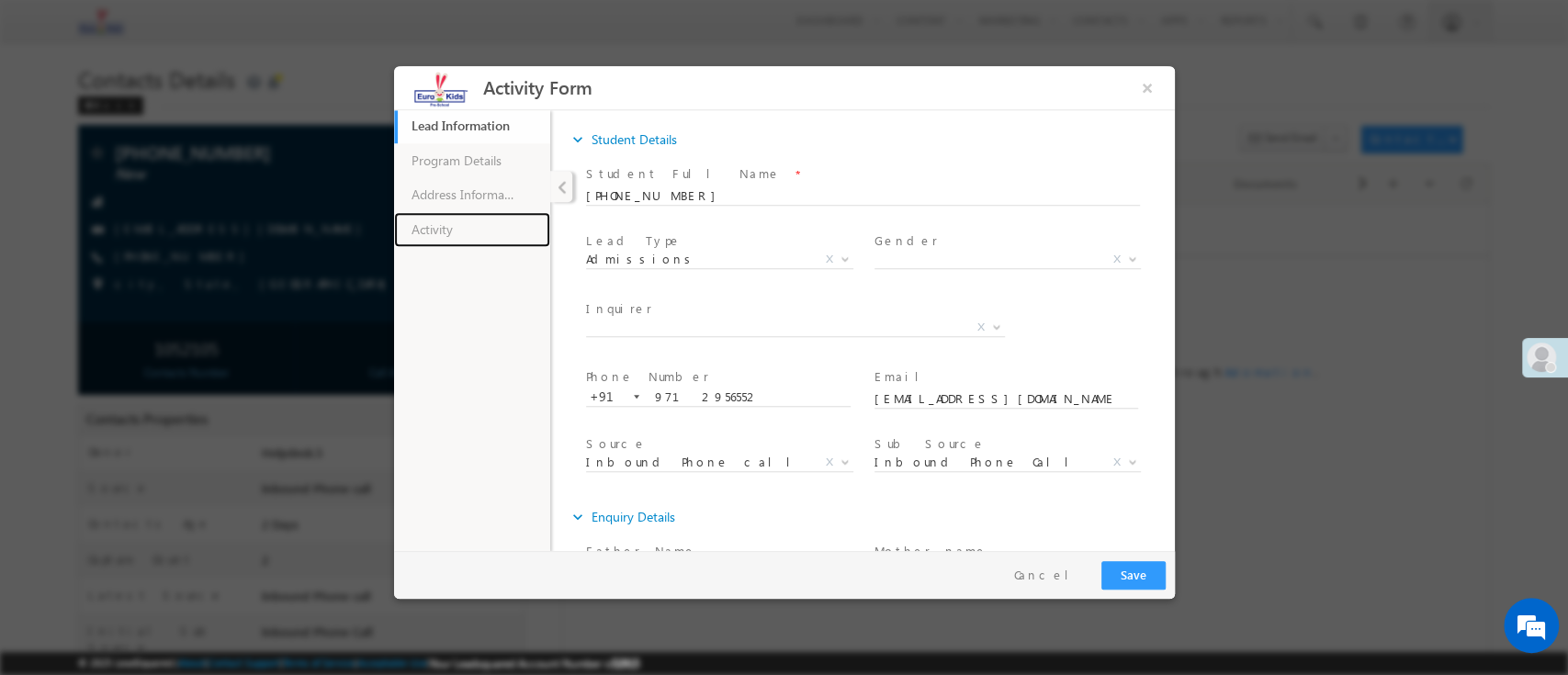
drag, startPoint x: 492, startPoint y: 238, endPoint x: 638, endPoint y: 217, distance: 147.5
click at [493, 238] on link "Activity" at bounding box center [471, 228] width 156 height 35
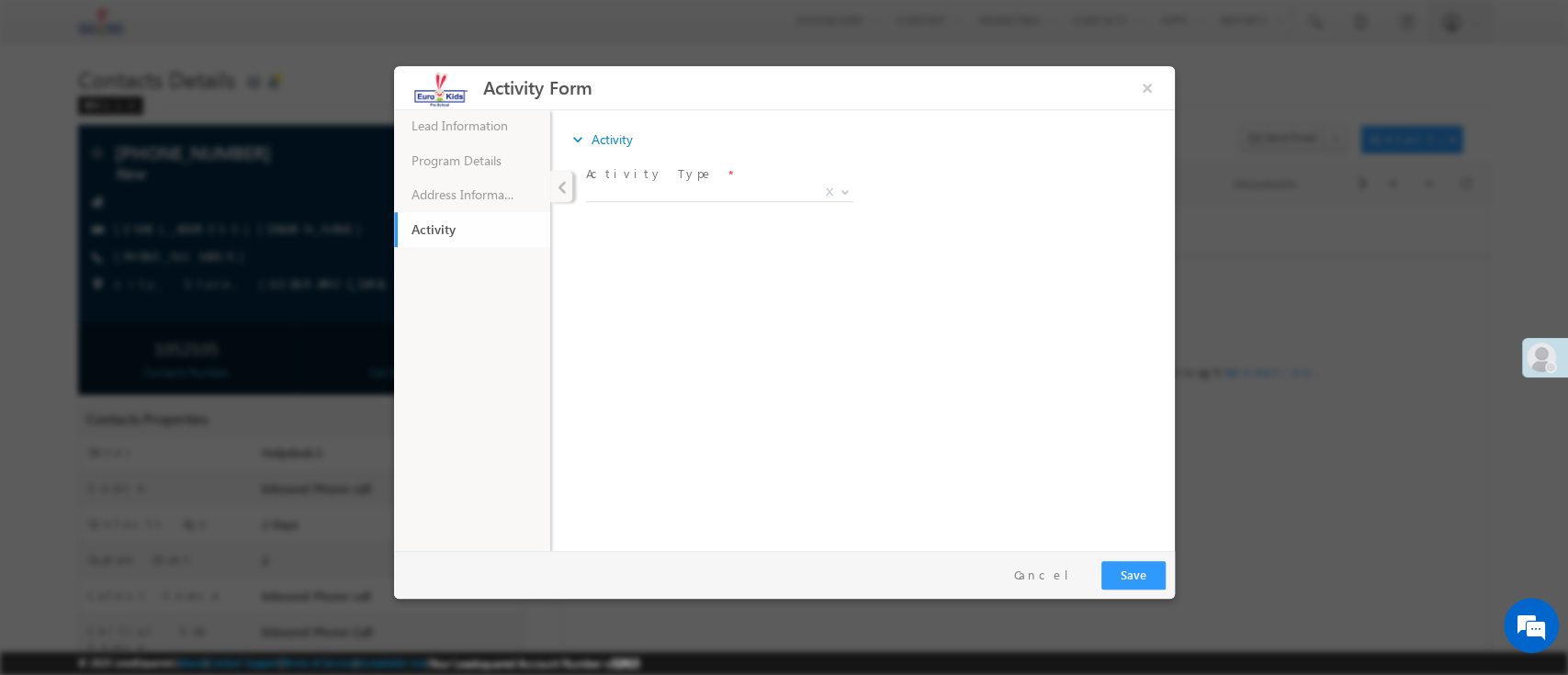
drag, startPoint x: 651, startPoint y: 205, endPoint x: 659, endPoint y: 196, distance: 12.0
click at [654, 202] on span "Callback Interested Not Interested Not contactable Call Disconnected X" at bounding box center [726, 194] width 281 height 22
click at [661, 192] on span "X" at bounding box center [719, 191] width 268 height 18
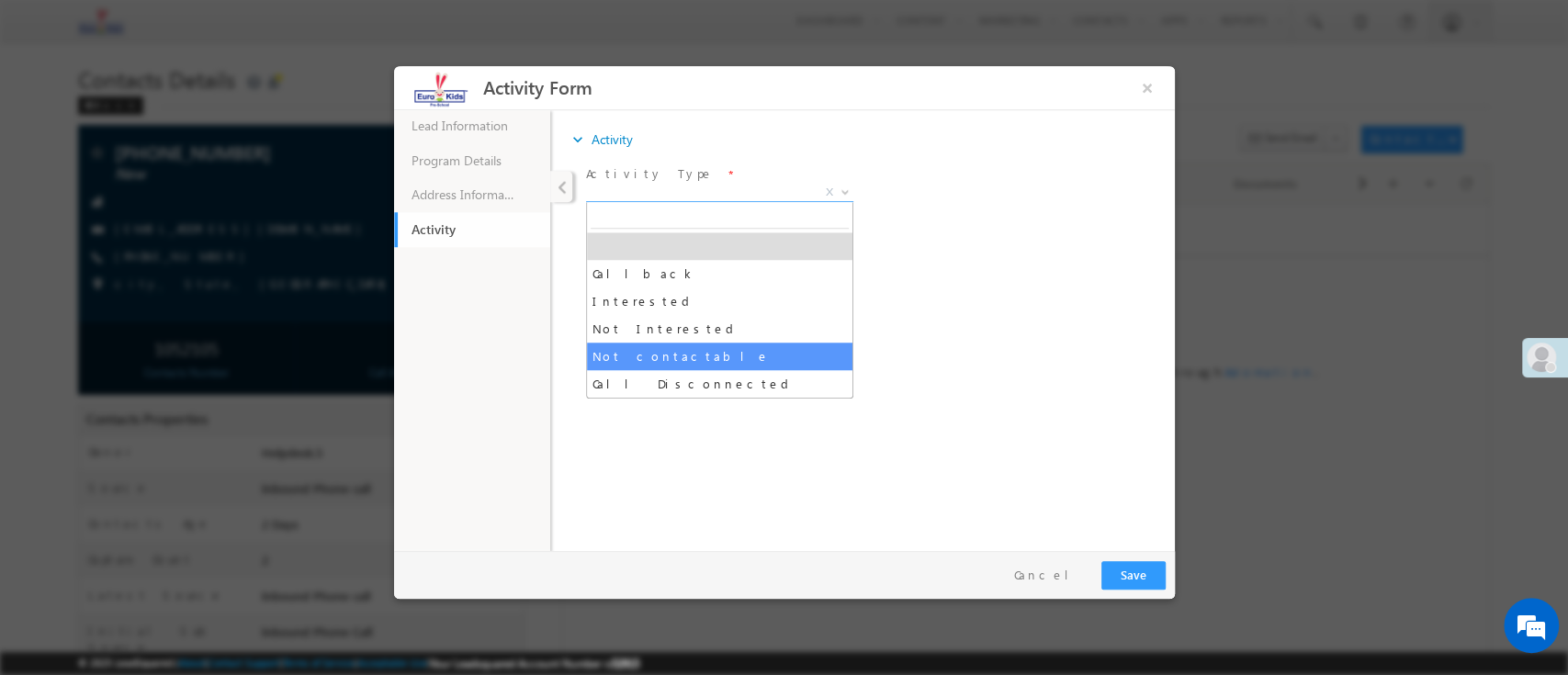
select select "Not contactable"
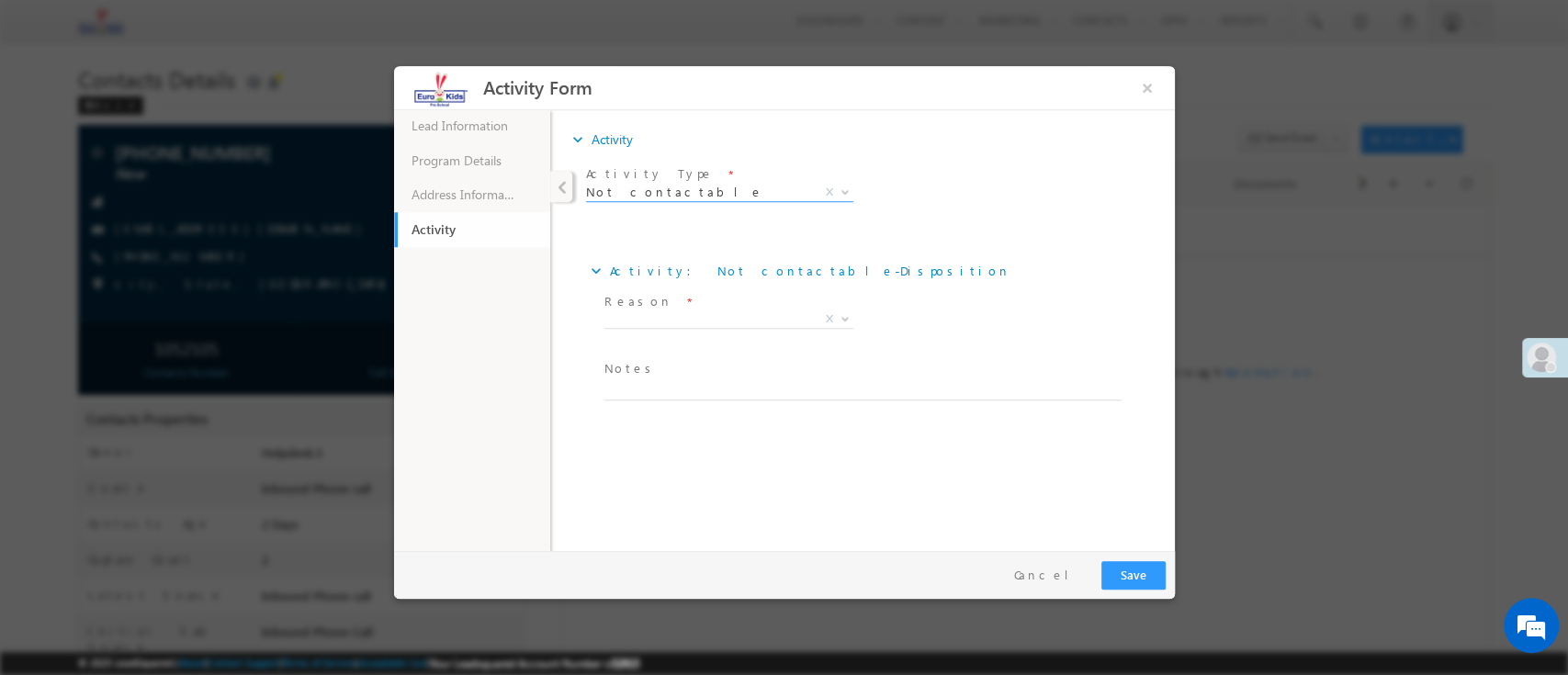
click at [669, 319] on span "X" at bounding box center [727, 319] width 249 height 18
click at [696, 293] on span "Reason *" at bounding box center [727, 301] width 249 height 20
click at [694, 318] on span "Switched off" at bounding box center [705, 319] width 204 height 17
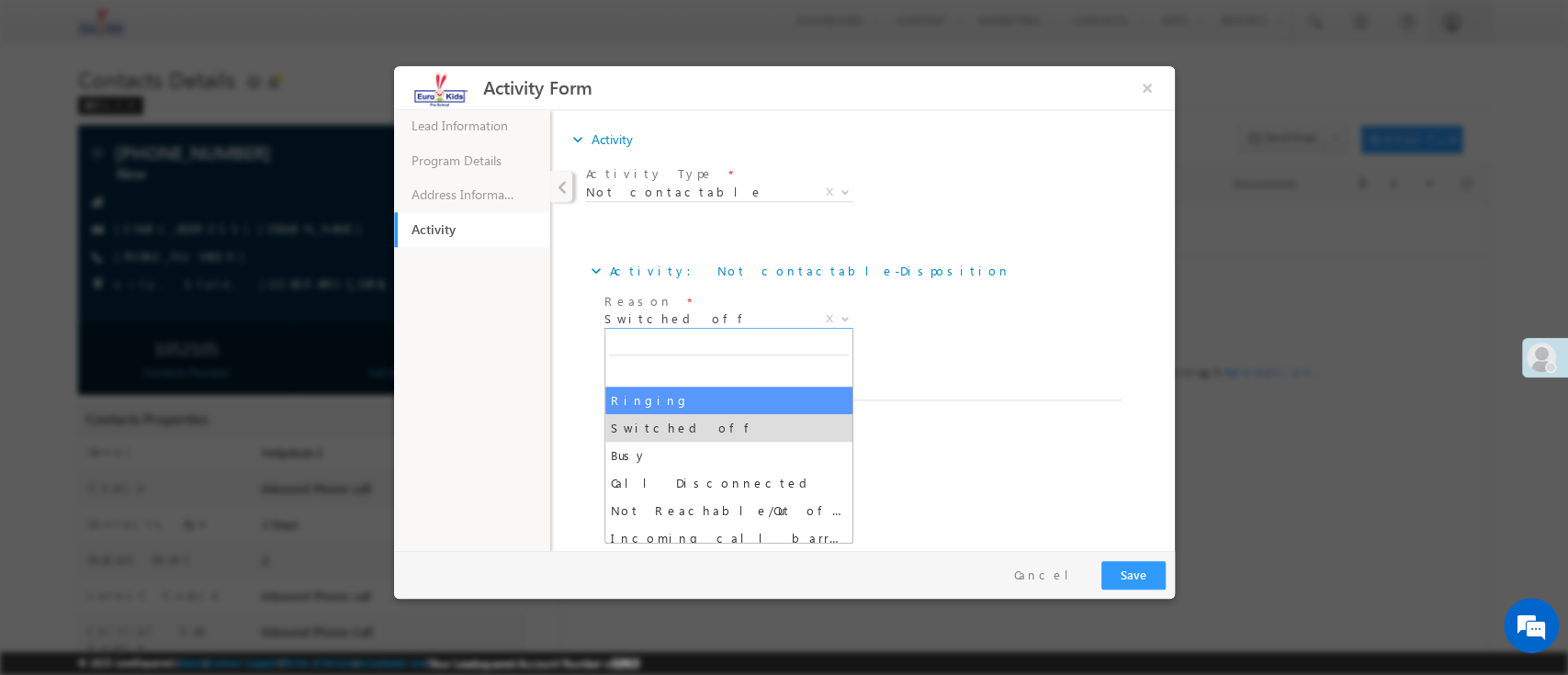
select select "Ringing"
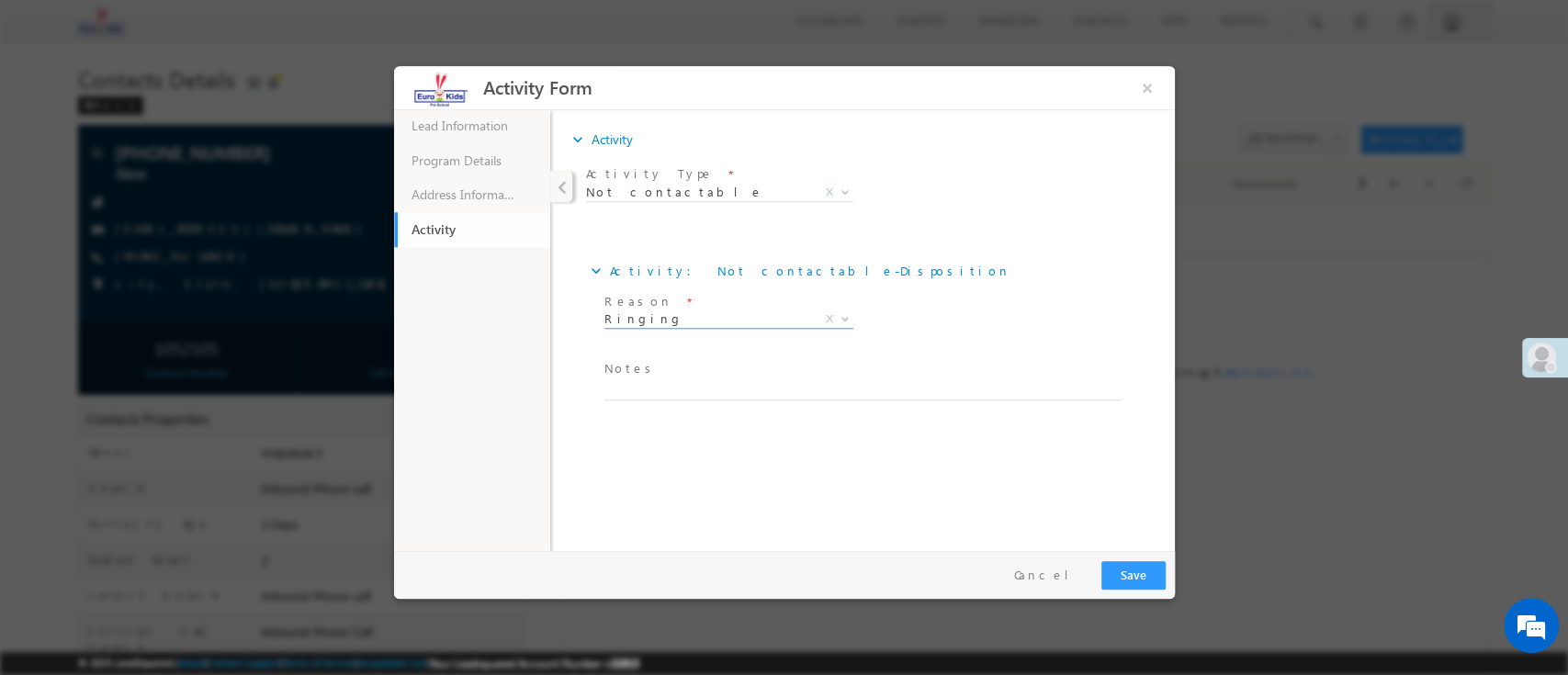
drag, startPoint x: 888, startPoint y: 370, endPoint x: 1083, endPoint y: 536, distance: 256.1
click at [890, 370] on span "Notes *" at bounding box center [857, 368] width 507 height 20
click at [1152, 582] on button "Save" at bounding box center [1133, 575] width 64 height 28
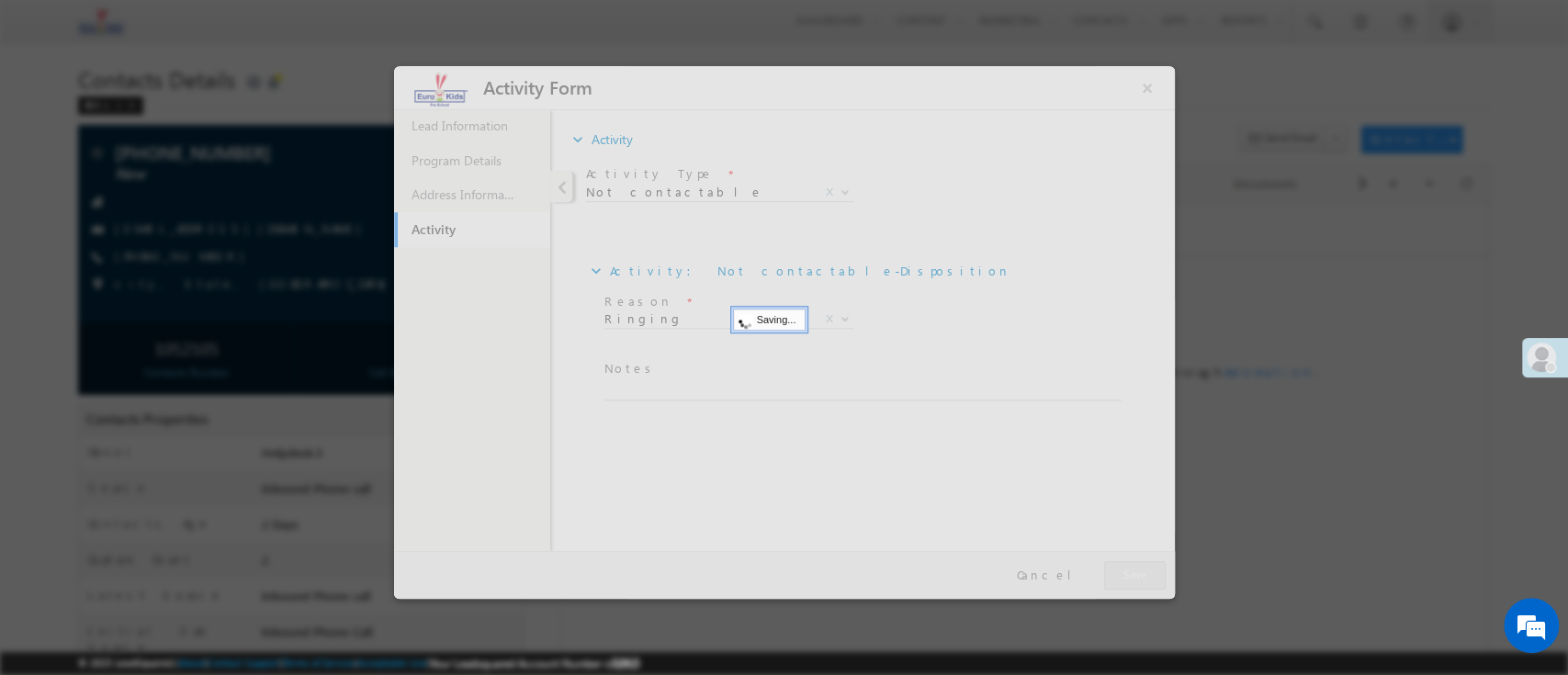
drag, startPoint x: 1247, startPoint y: 573, endPoint x: 1227, endPoint y: 575, distance: 20.1
click at [1248, 573] on div at bounding box center [784, 338] width 1568 height 675
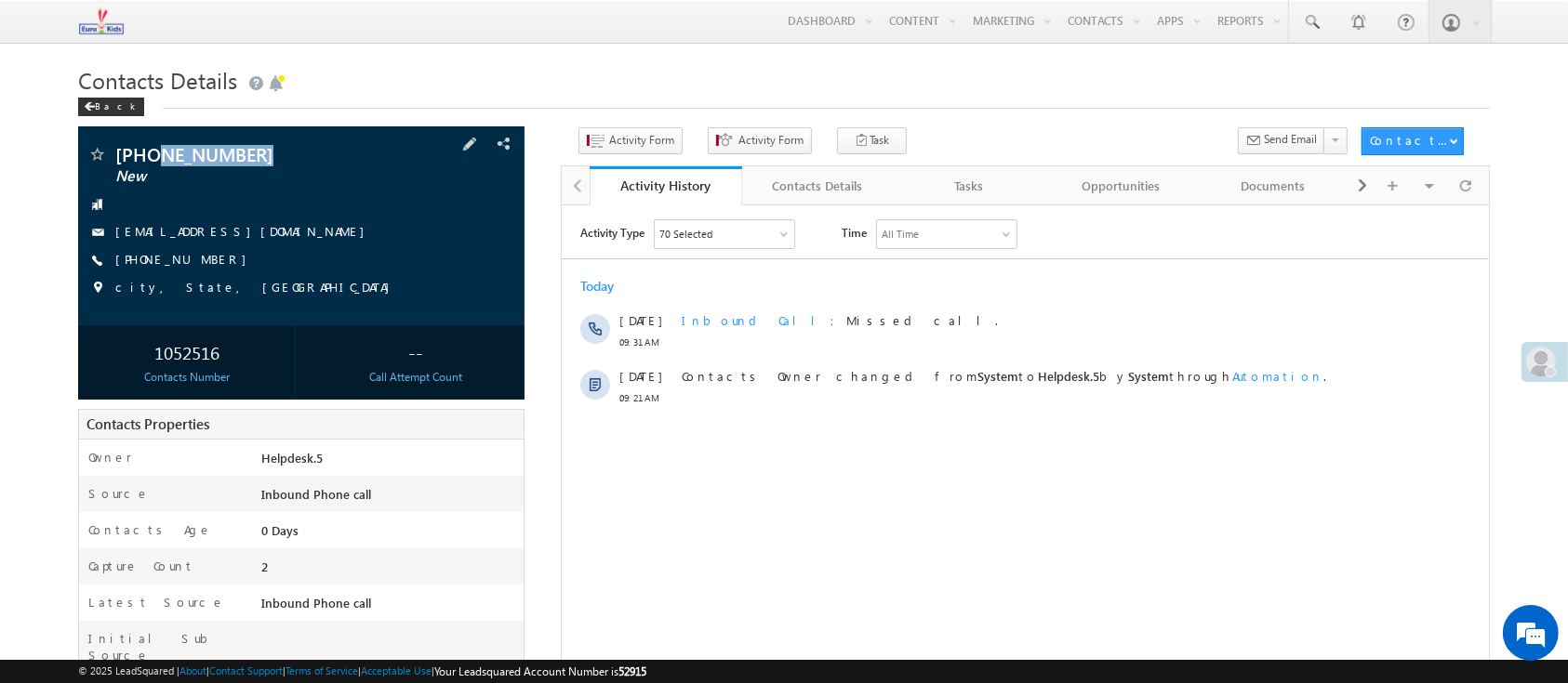
drag, startPoint x: 186, startPoint y: 150, endPoint x: 155, endPoint y: 152, distance: 31.1
click at [155, 152] on span "+91-6200283458" at bounding box center [254, 154] width 278 height 18
click at [620, 147] on span "Activity Form" at bounding box center [642, 140] width 65 height 17
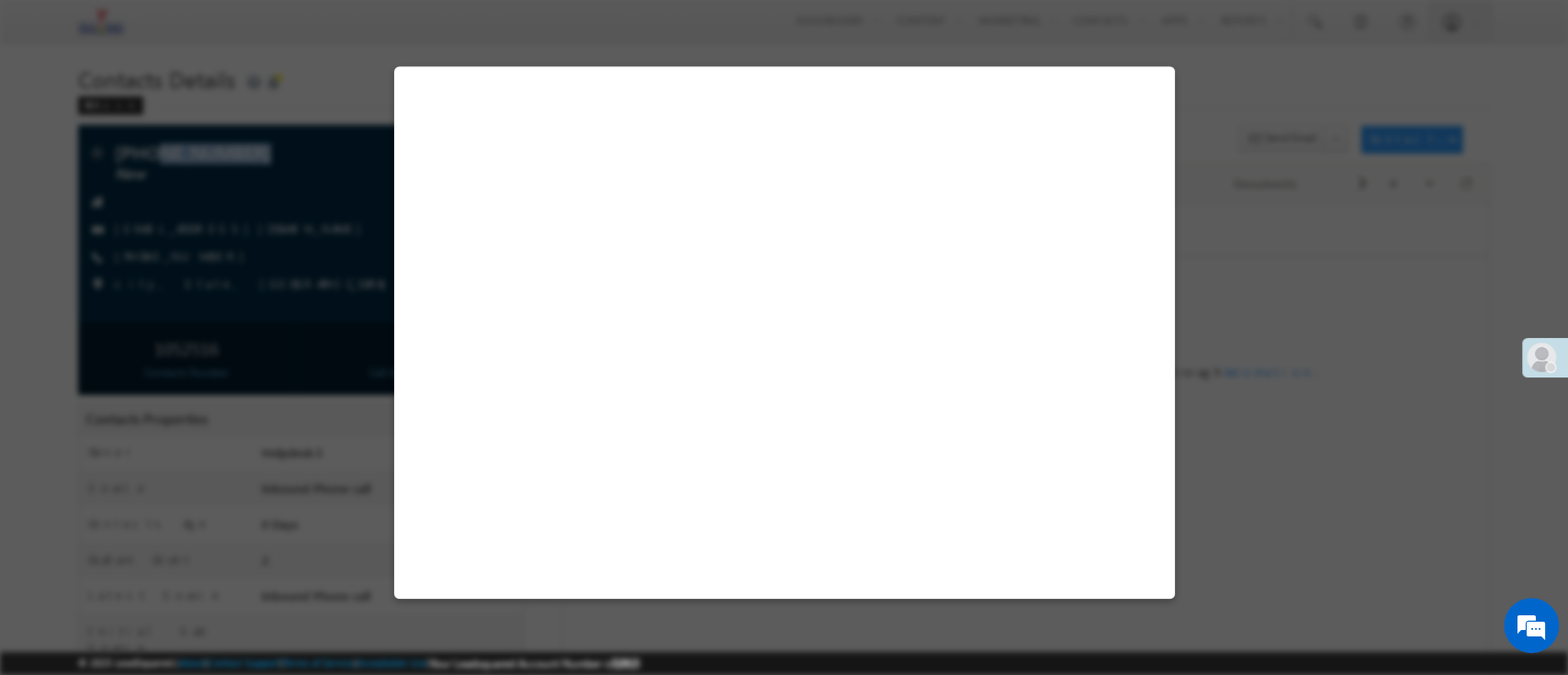
select select "Admissions"
select select "Inbound Phone call"
select select "Inbound Phone Call"
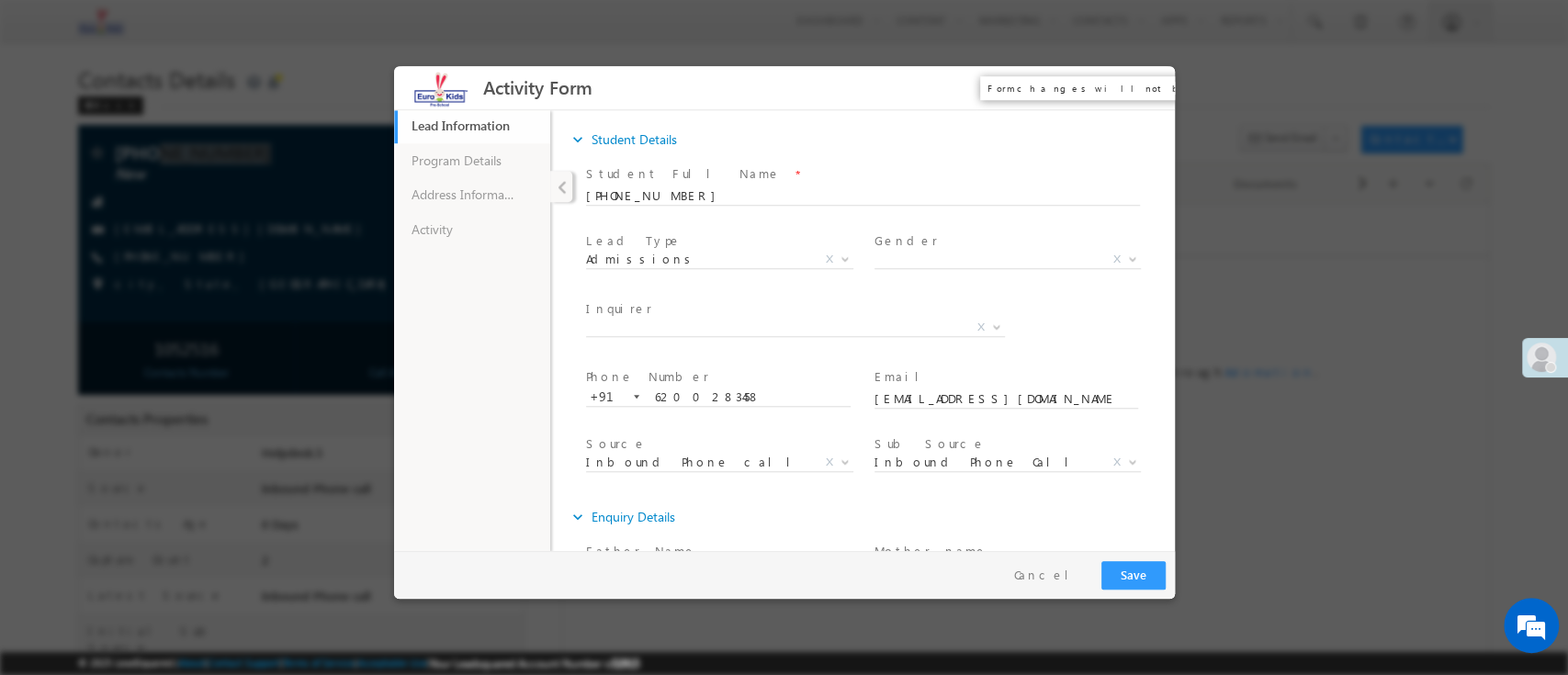
click at [1156, 84] on button "×" at bounding box center [1146, 87] width 31 height 34
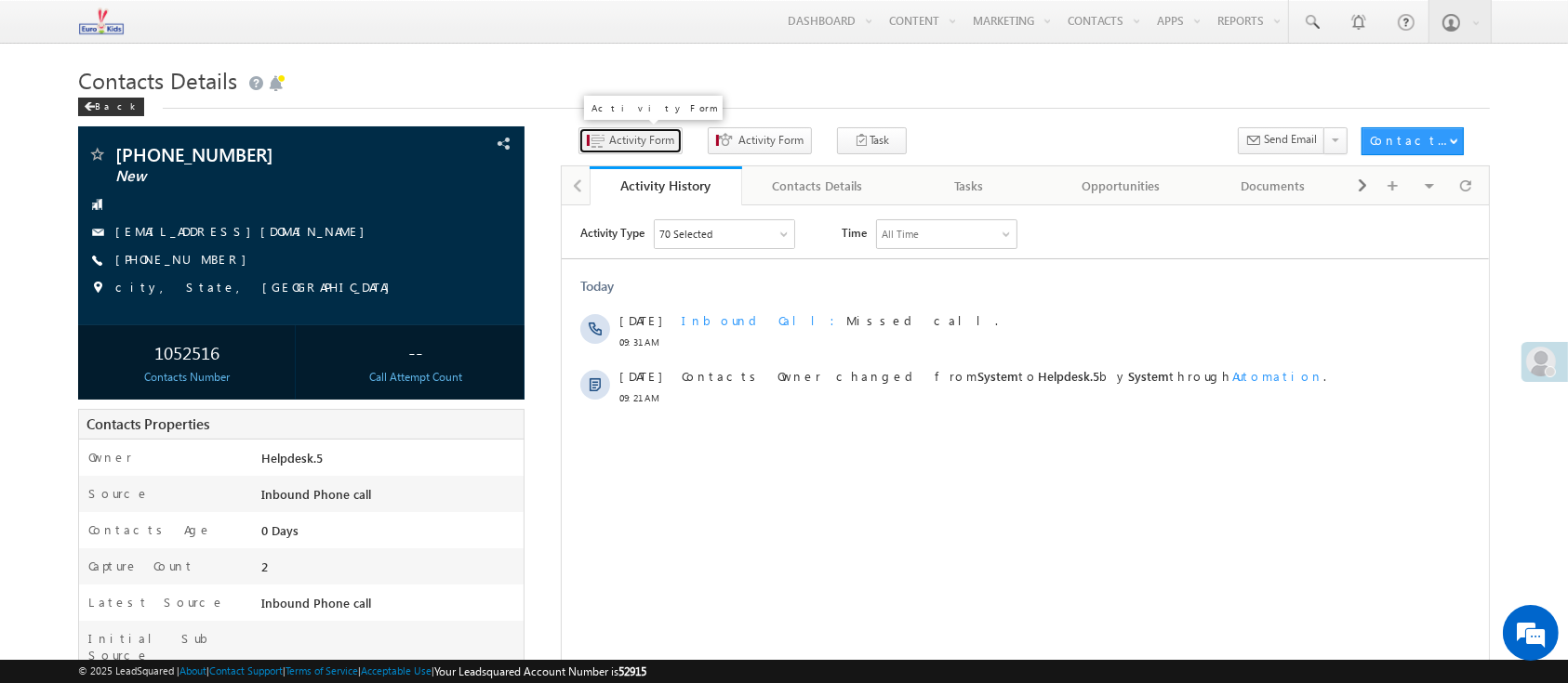
click at [628, 153] on button "Activity Form" at bounding box center [629, 141] width 104 height 27
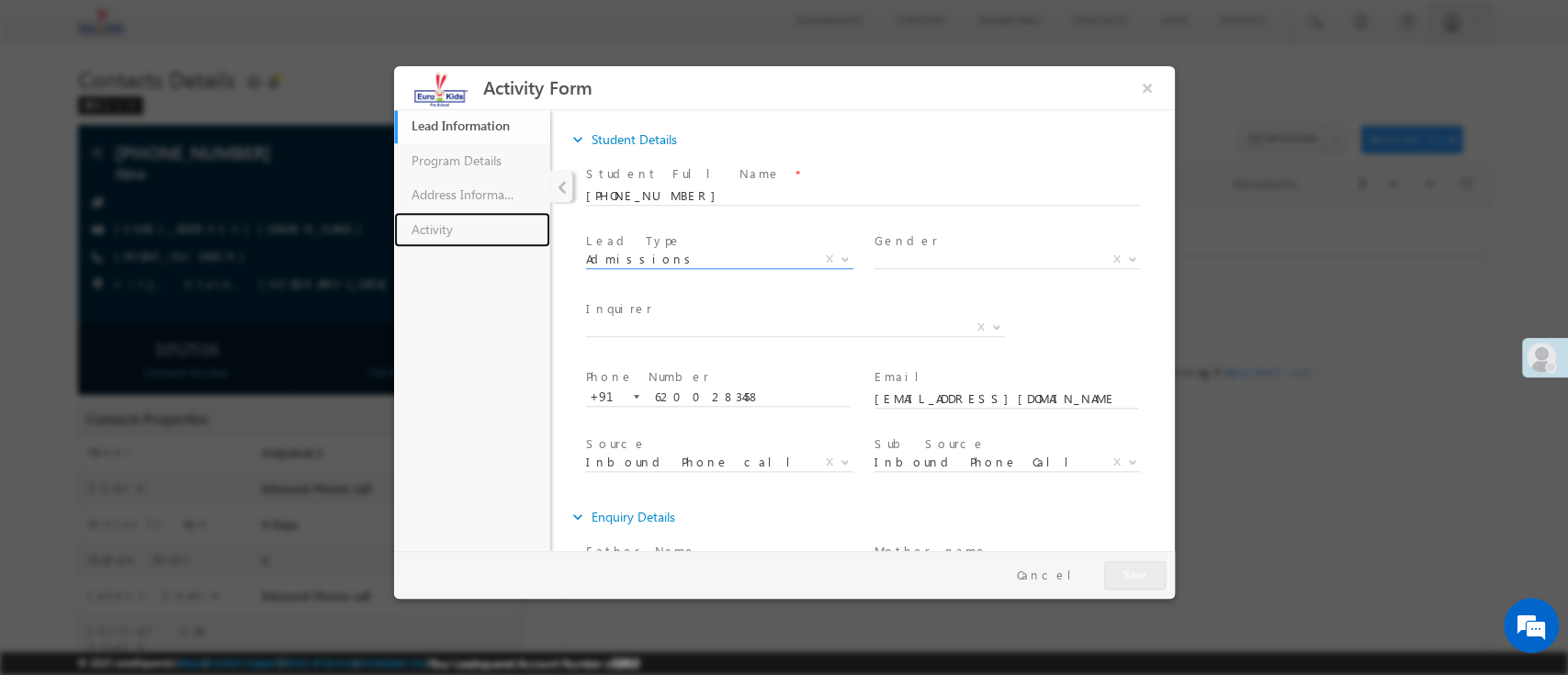
click at [489, 226] on link "Activity" at bounding box center [471, 228] width 156 height 35
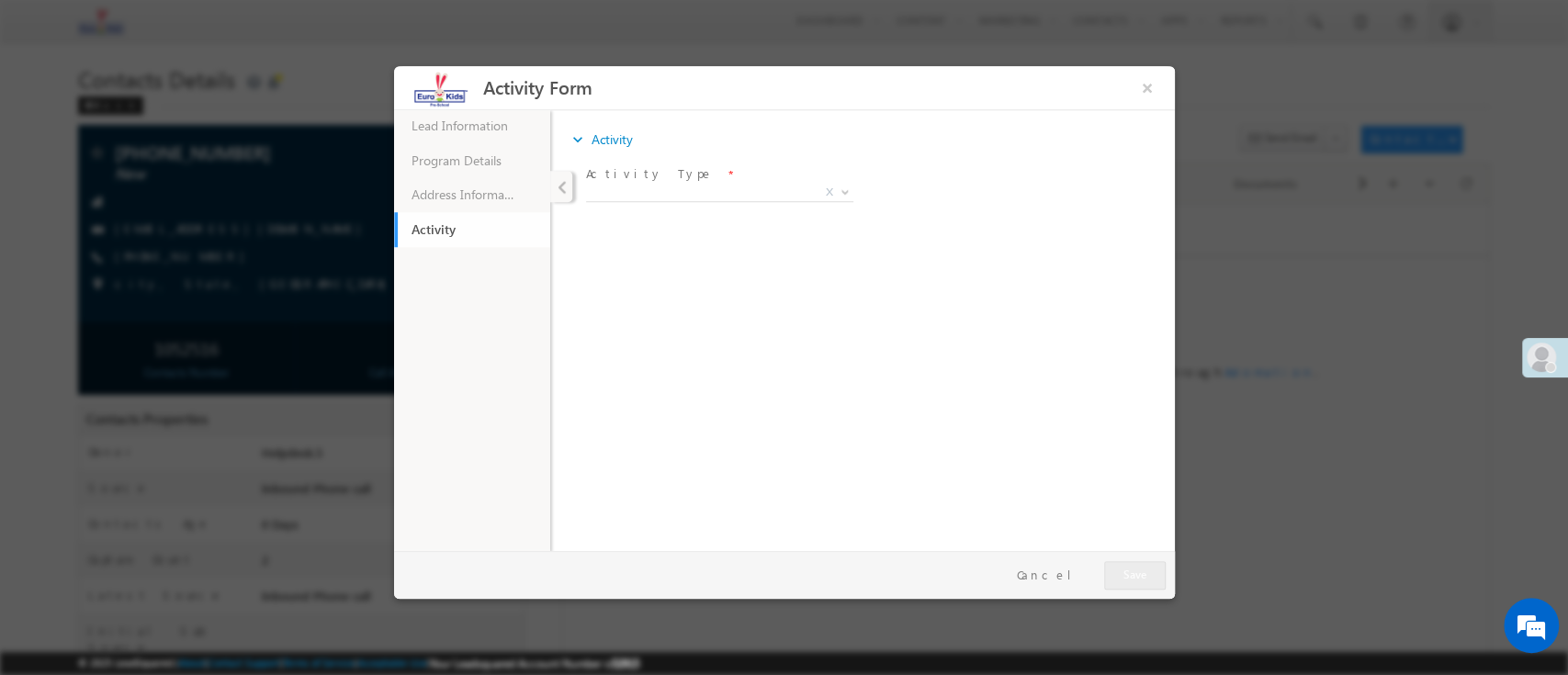
click at [657, 189] on span "X" at bounding box center [719, 191] width 268 height 18
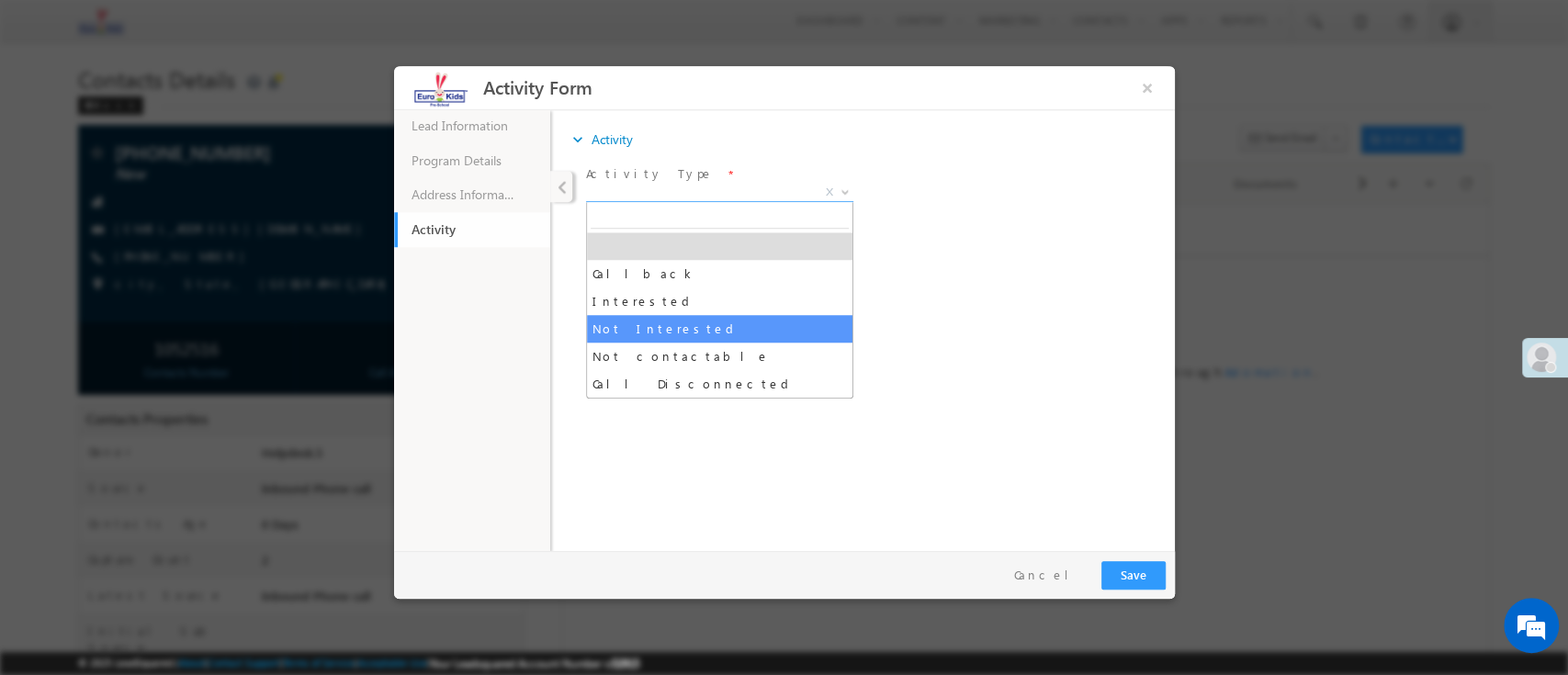
select select "Not Interested"
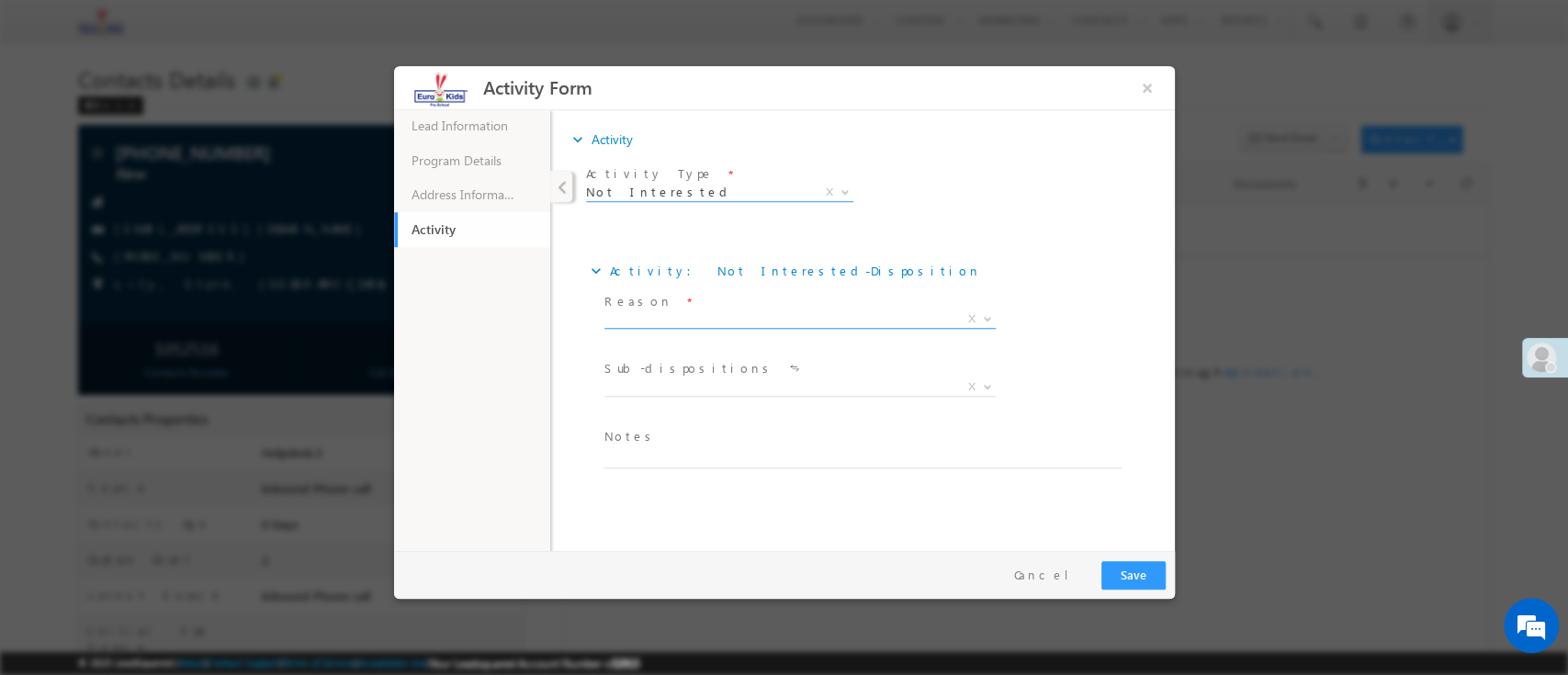
click at [693, 318] on span "X" at bounding box center [798, 319] width 391 height 18
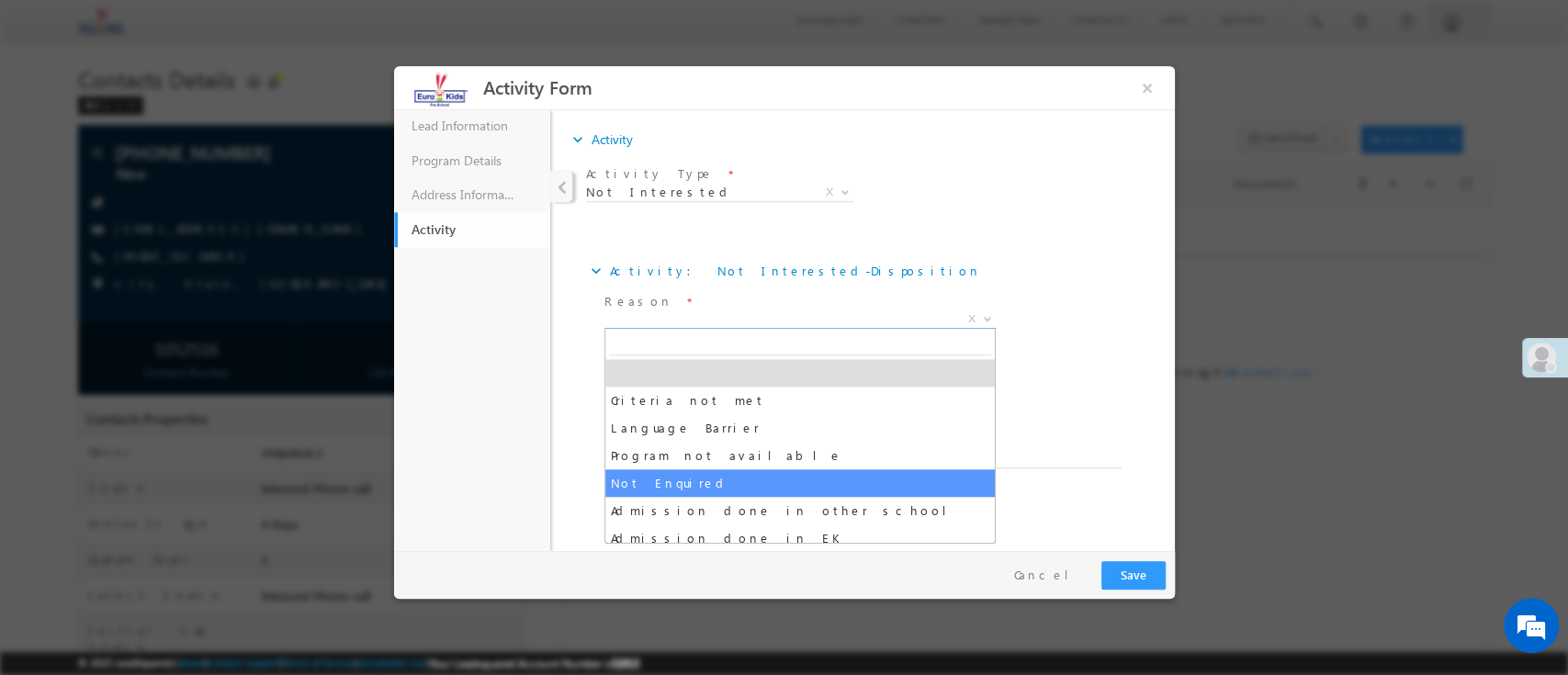
select select "Not Enquired"
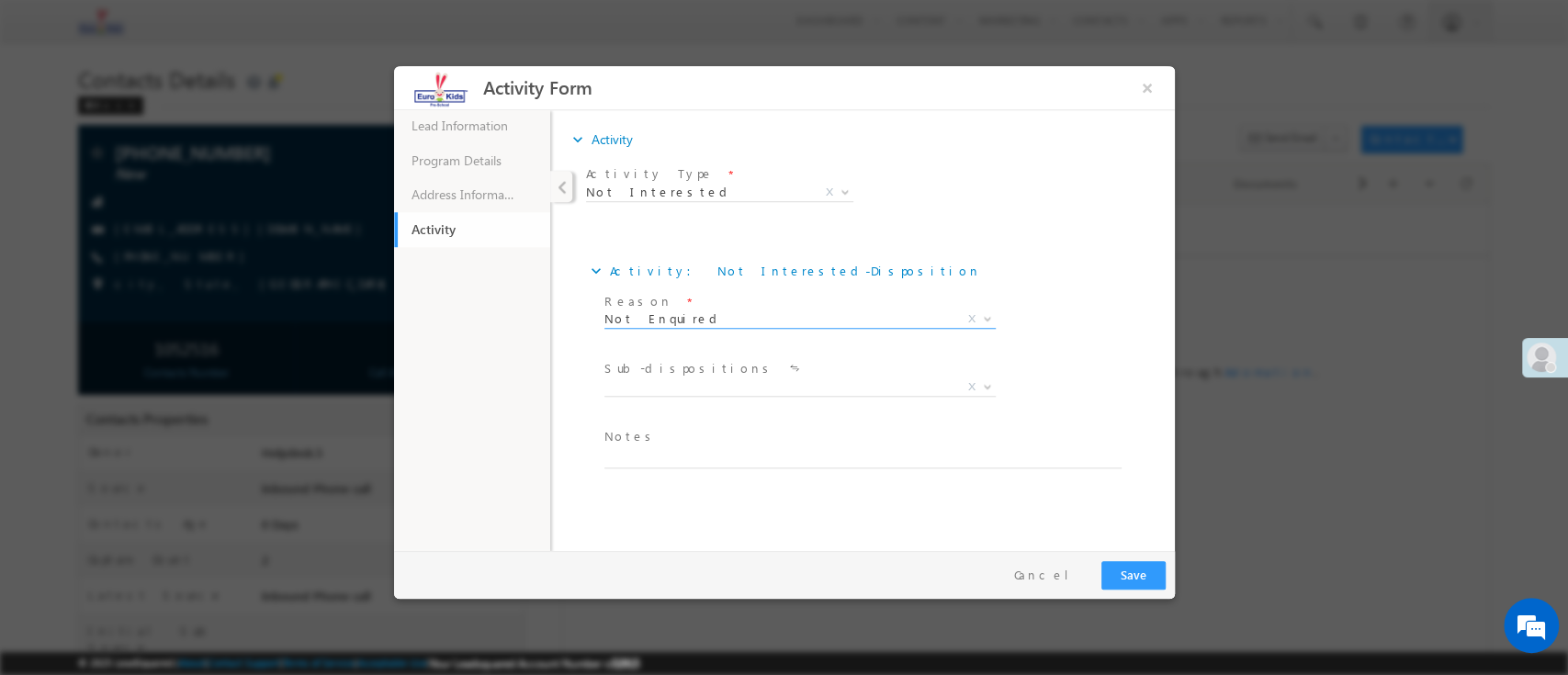
click at [915, 239] on div "expand_more Activity: Not Interested - Disposition Reason * Criteria not met" at bounding box center [870, 363] width 570 height 263
click at [754, 389] on span "X" at bounding box center [798, 387] width 391 height 18
click at [974, 250] on div "expand_more Activity: Not Interested - Disposition Reason * Criteria not met" at bounding box center [870, 363] width 570 height 263
click at [1122, 576] on button "Save" at bounding box center [1133, 575] width 64 height 28
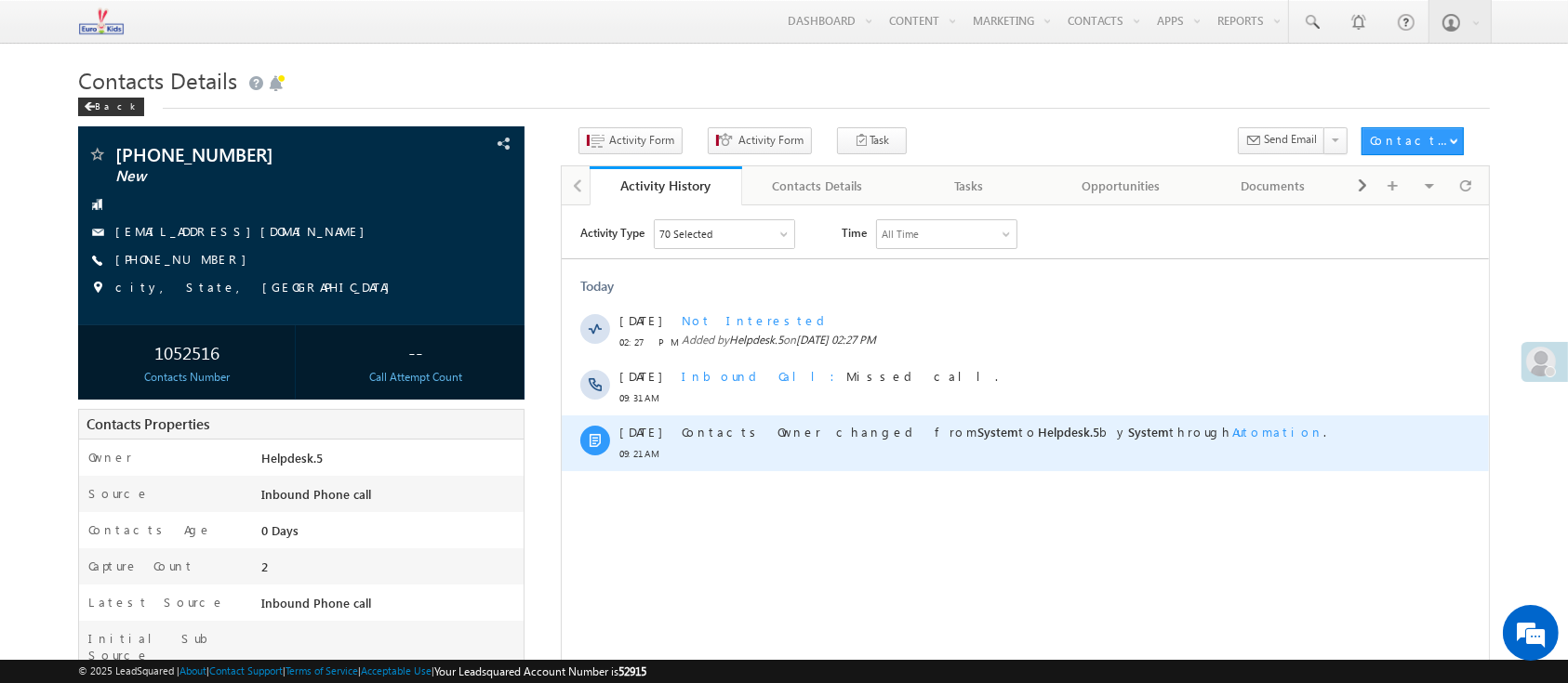
click at [1106, 451] on div "Contacts Owner changed from System to Helpdesk.5 by System through Automation ." at bounding box center [1021, 443] width 682 height 55
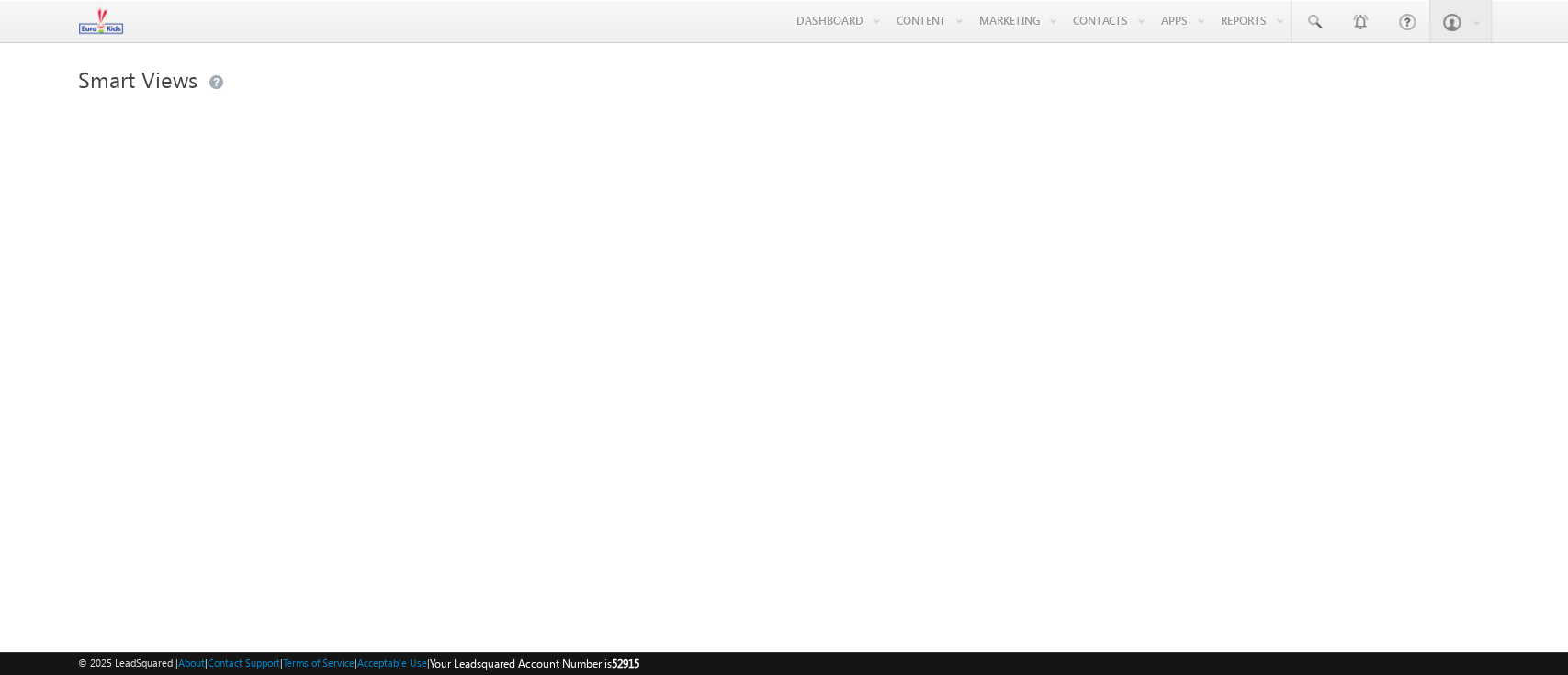
click at [375, 62] on h1 "Smart Views" at bounding box center [783, 77] width 1411 height 36
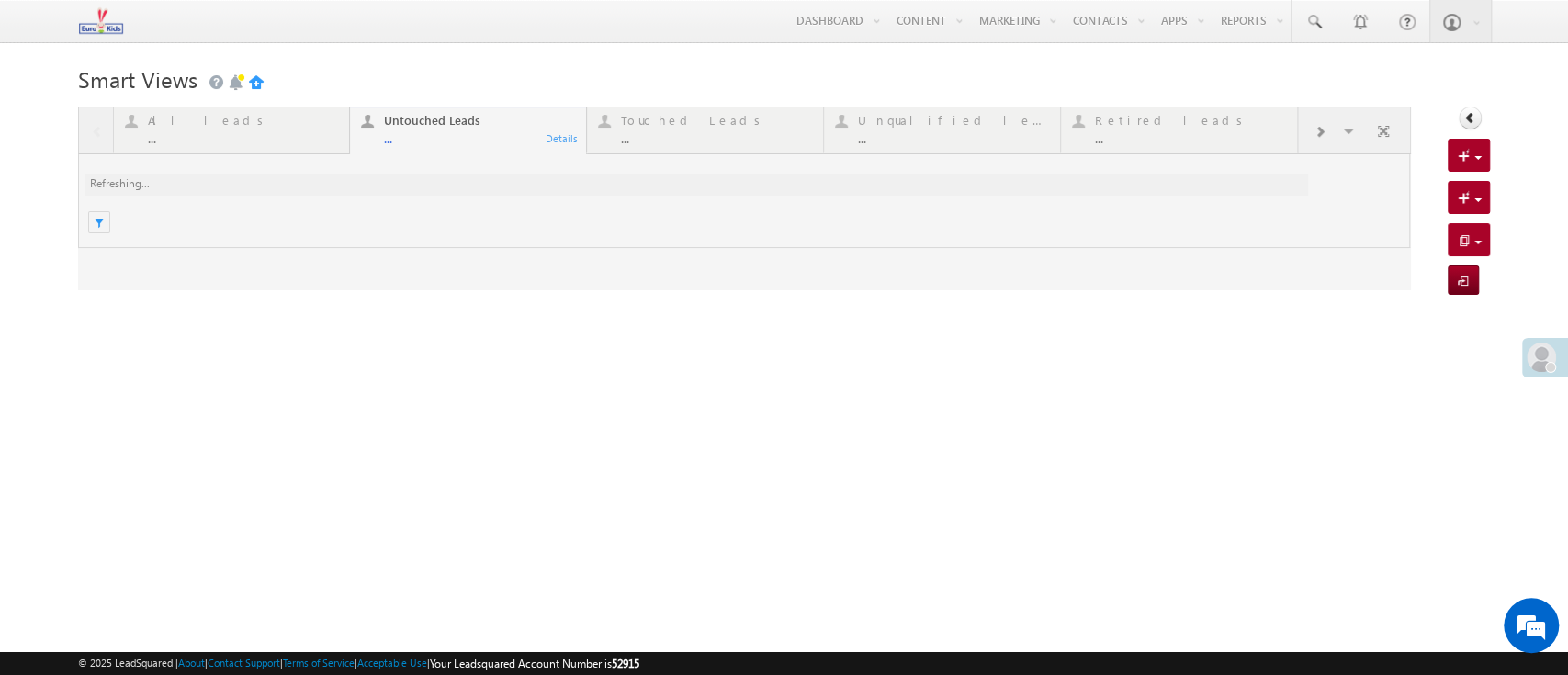
click at [417, 73] on h1 "Smart Views Getting Started" at bounding box center [783, 77] width 1411 height 36
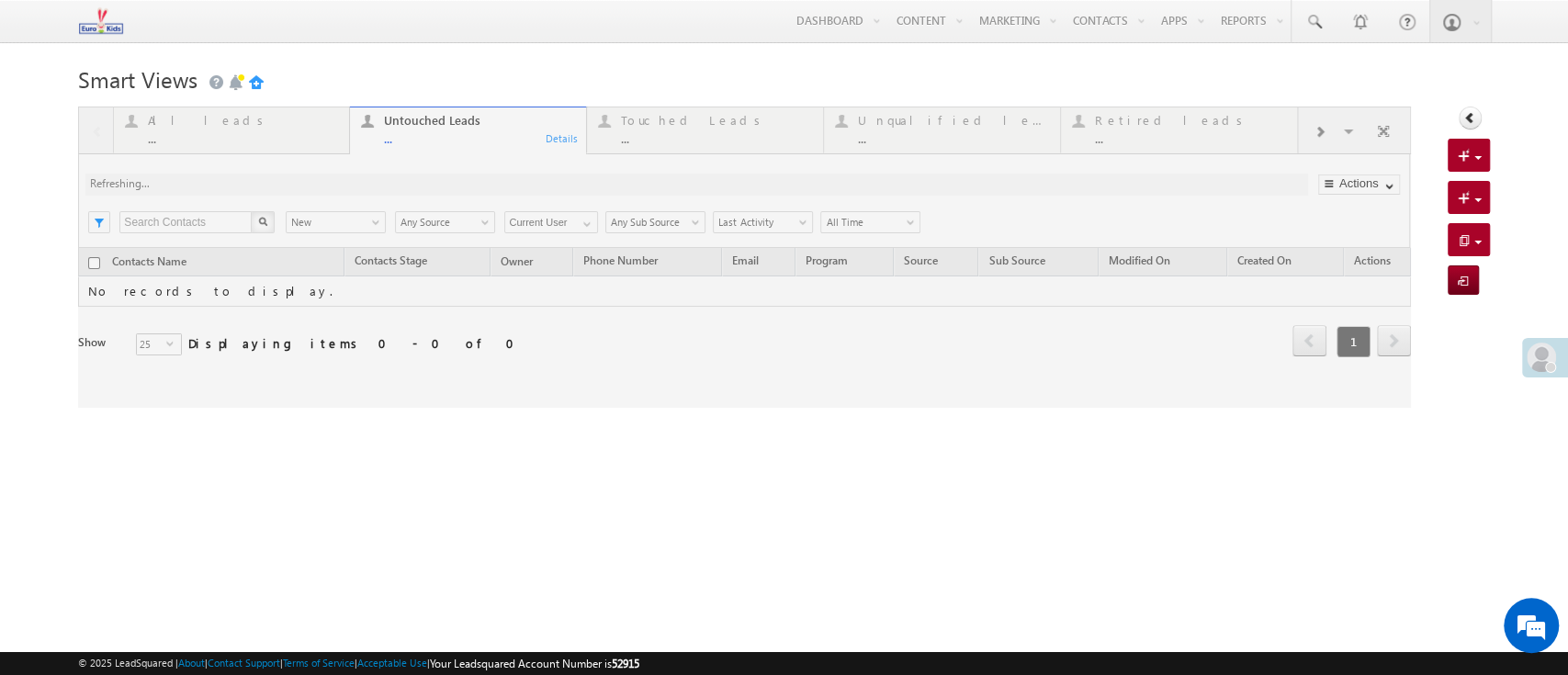
click at [382, 67] on h1 "Smart Views Getting Started" at bounding box center [783, 77] width 1411 height 36
click at [328, 84] on h1 "Smart Views Getting Started" at bounding box center [783, 77] width 1411 height 36
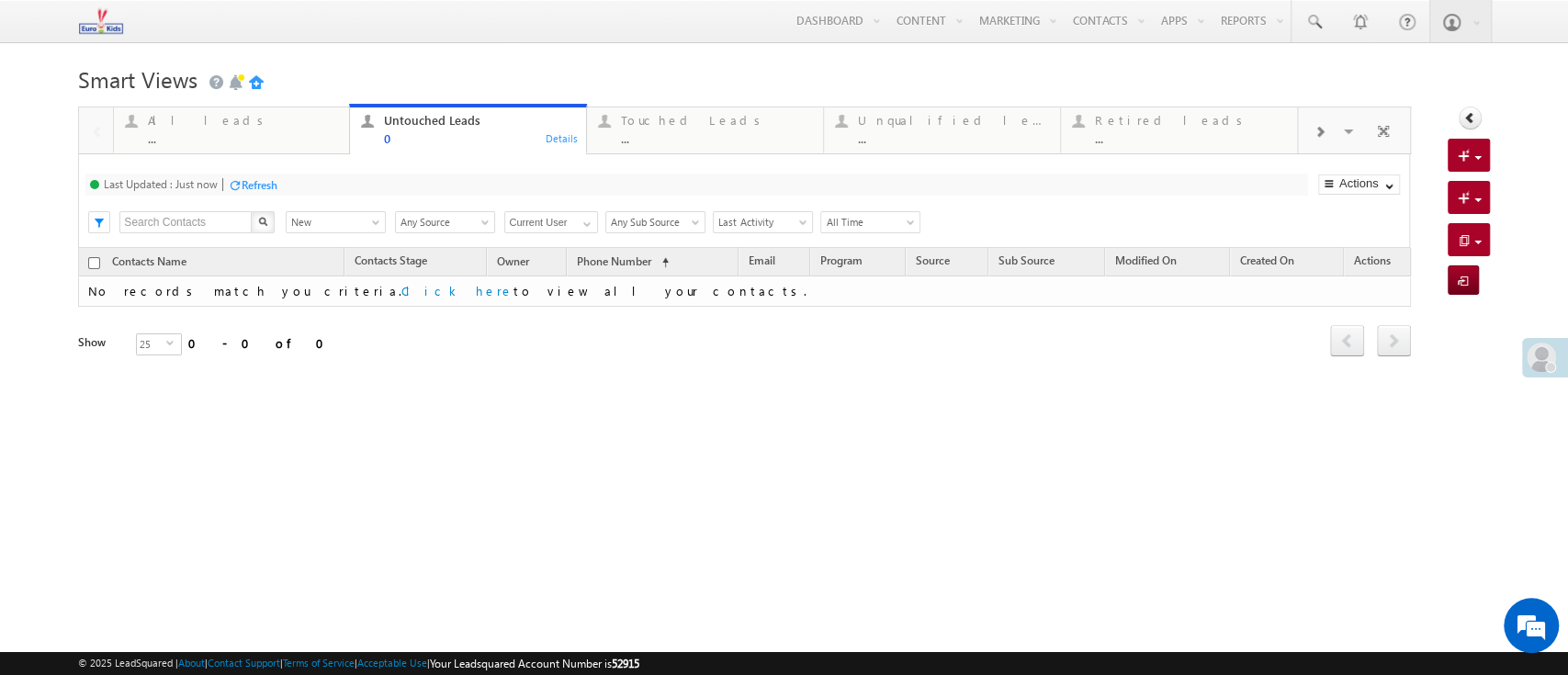
click at [394, 69] on h1 "Smart Views Getting Started" at bounding box center [783, 77] width 1411 height 36
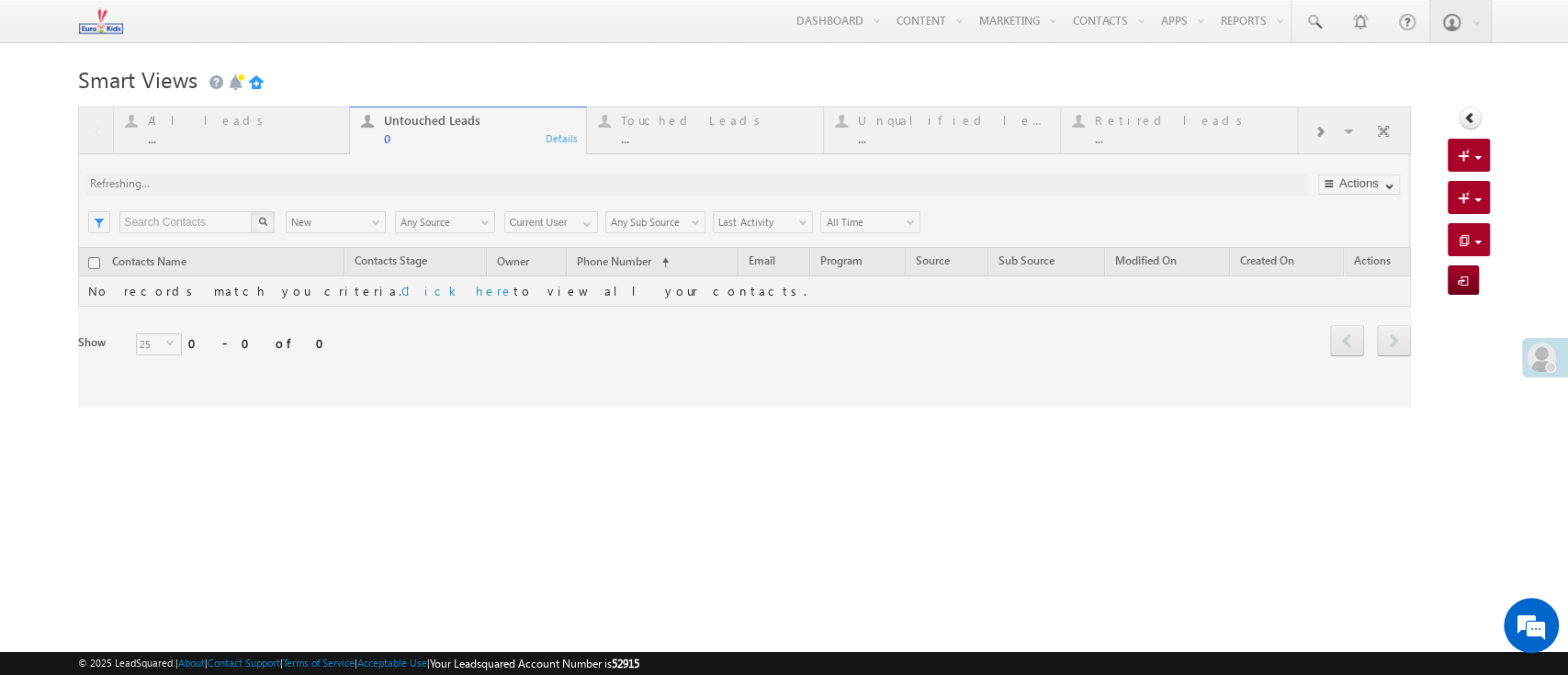
click at [727, 75] on h1 "Smart Views Getting Started" at bounding box center [783, 77] width 1411 height 36
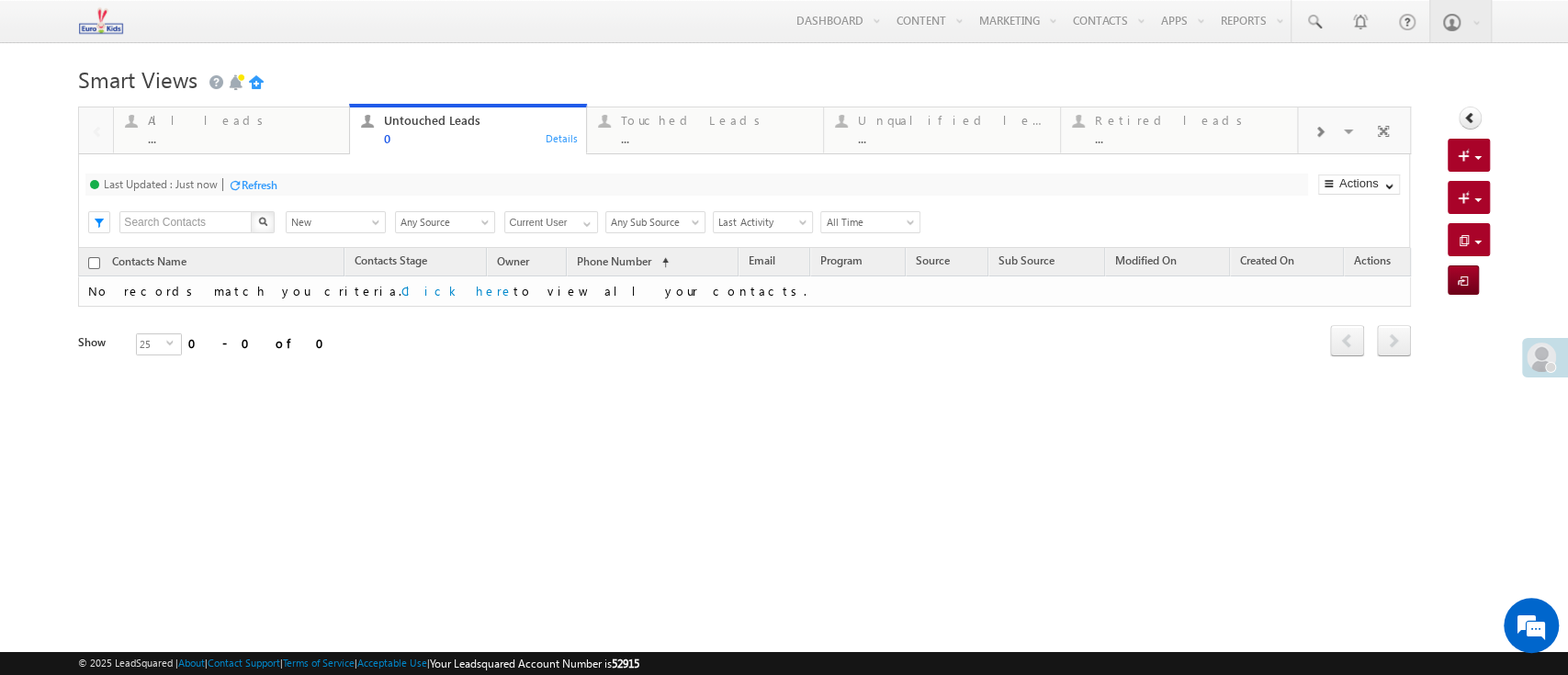
drag, startPoint x: 690, startPoint y: 66, endPoint x: 807, endPoint y: 86, distance: 118.7
click at [697, 63] on h1 "Smart Views Getting Started" at bounding box center [783, 77] width 1411 height 36
